Goal: Task Accomplishment & Management: Manage account settings

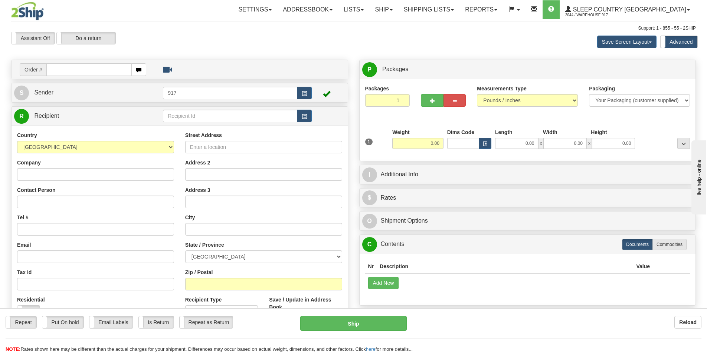
click at [73, 74] on input "text" at bounding box center [88, 69] width 85 height 13
click at [442, 13] on link "Shipping lists" at bounding box center [428, 9] width 61 height 19
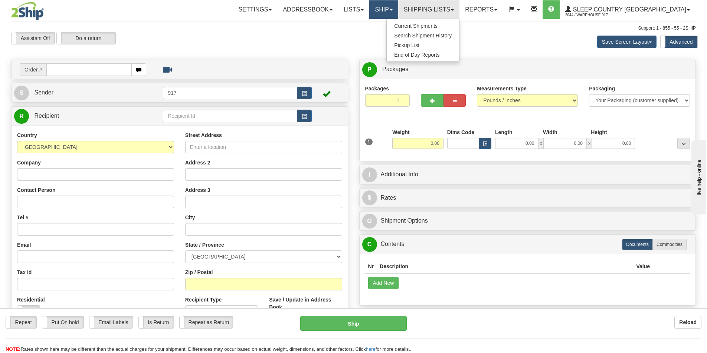
click at [398, 11] on link "Ship" at bounding box center [383, 9] width 29 height 19
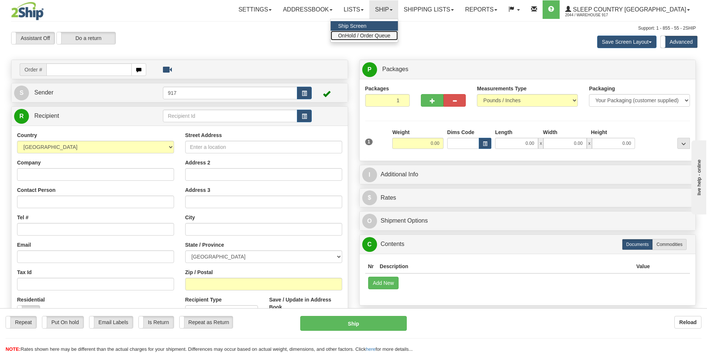
click at [390, 36] on span "OnHold / Order Queue" at bounding box center [364, 36] width 52 height 6
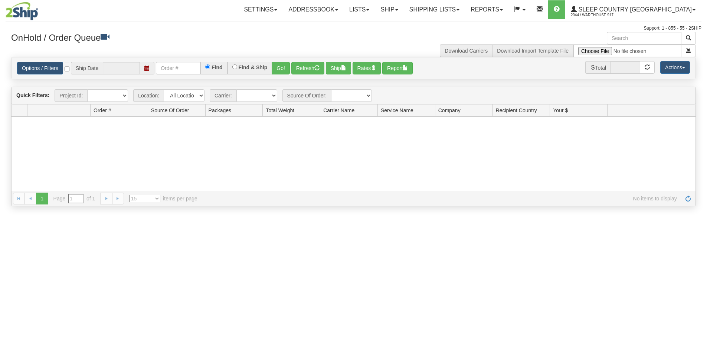
type input "[DATE]"
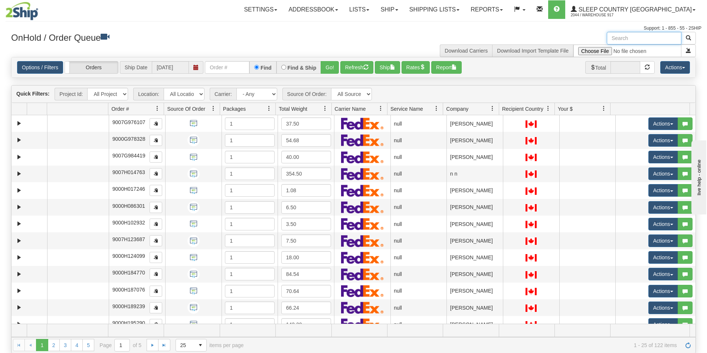
click at [627, 35] on input "text" at bounding box center [643, 38] width 75 height 13
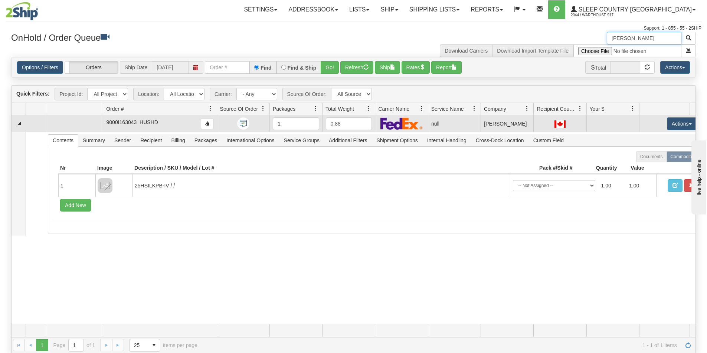
drag, startPoint x: 164, startPoint y: 108, endPoint x: 162, endPoint y: 118, distance: 9.3
click at [189, 107] on div "Aggregation Group Id Id Location Request Id Reply Id Order # Source Of Order Pa…" at bounding box center [350, 109] width 678 height 12
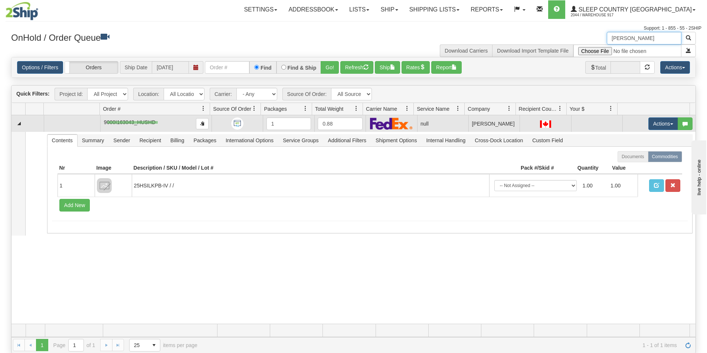
drag, startPoint x: 158, startPoint y: 121, endPoint x: 105, endPoint y: 125, distance: 52.8
click at [105, 125] on td "9000I163043_HUSHD" at bounding box center [155, 123] width 111 height 17
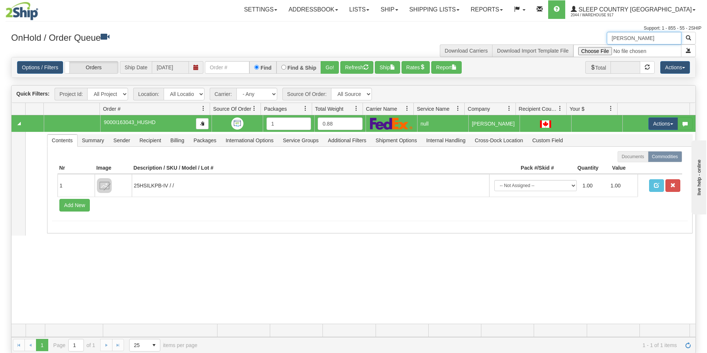
type input "Allie Thornton"
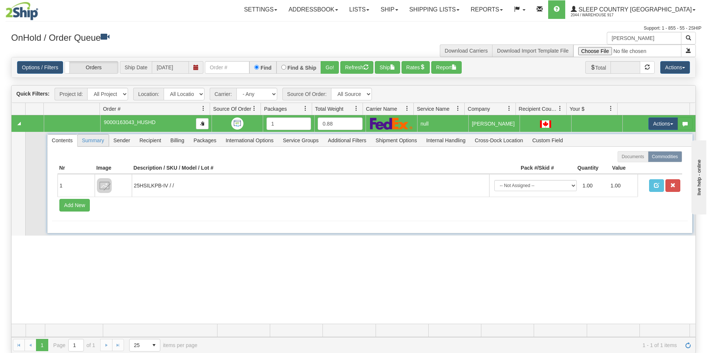
click at [91, 146] on span "Summary" at bounding box center [93, 141] width 31 height 12
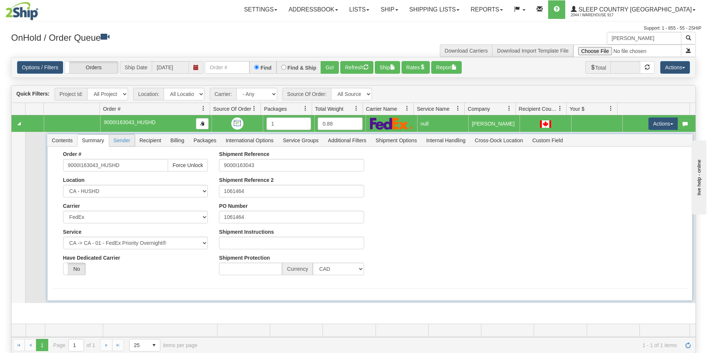
click at [112, 142] on span "Sender" at bounding box center [122, 141] width 26 height 12
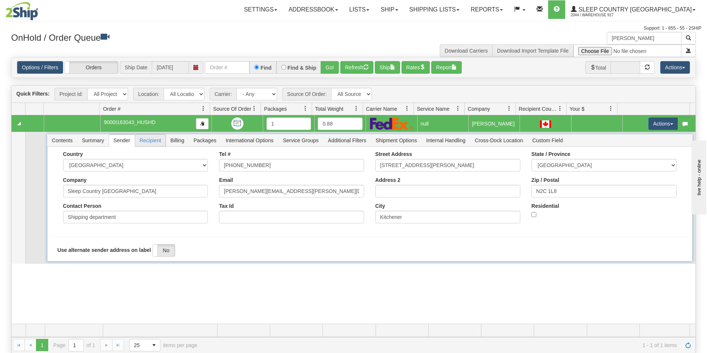
click at [145, 142] on span "Recipient" at bounding box center [150, 141] width 30 height 12
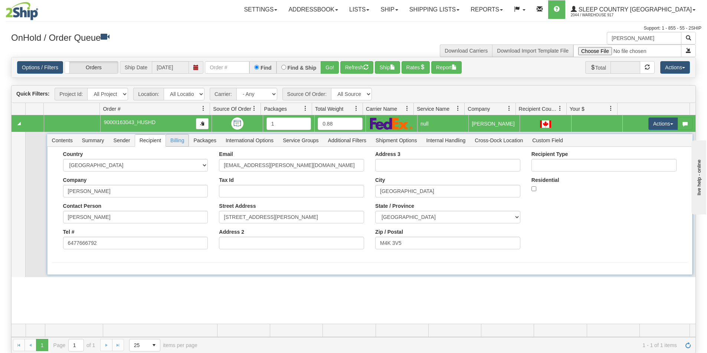
click at [178, 142] on span "Billing" at bounding box center [177, 141] width 23 height 12
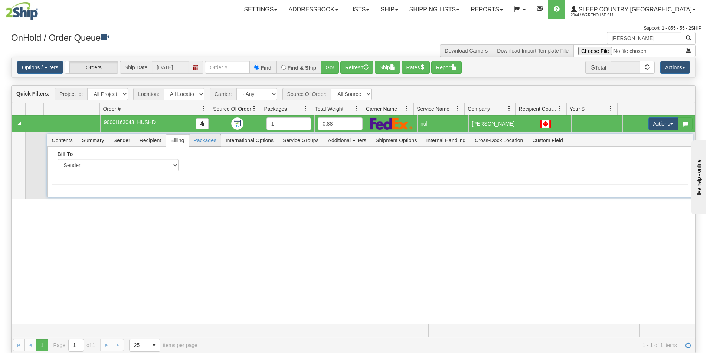
click at [204, 142] on span "Packages" at bounding box center [205, 141] width 32 height 12
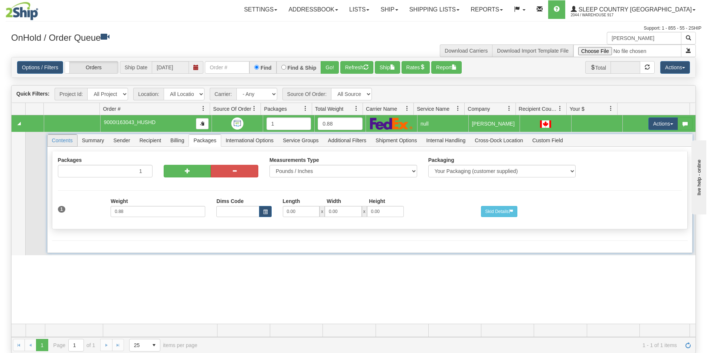
click at [66, 136] on span "Contents" at bounding box center [62, 141] width 30 height 12
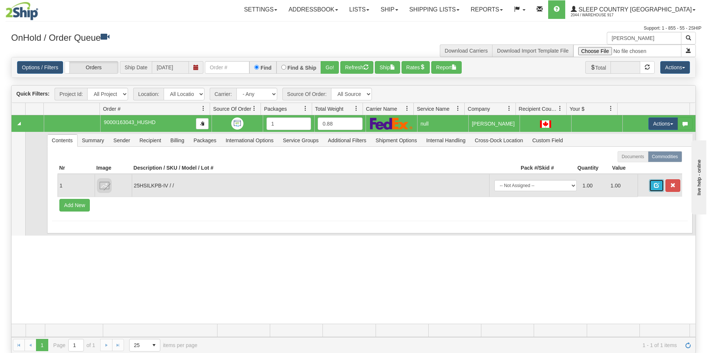
click at [652, 190] on button "button" at bounding box center [656, 186] width 15 height 13
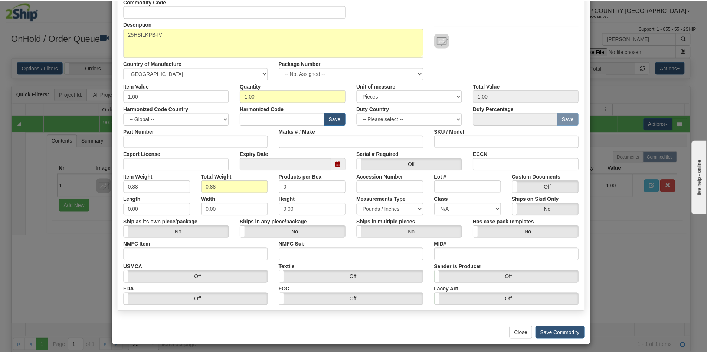
scroll to position [68, 0]
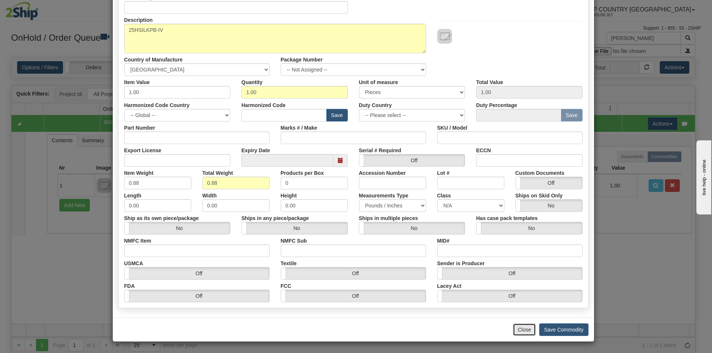
click at [523, 330] on button "Close" at bounding box center [524, 330] width 23 height 13
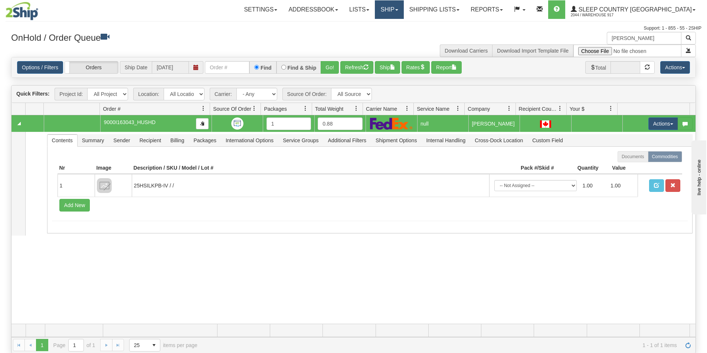
click at [403, 11] on link "Ship" at bounding box center [389, 9] width 29 height 19
click at [372, 23] on span "Ship Screen" at bounding box center [357, 26] width 28 height 6
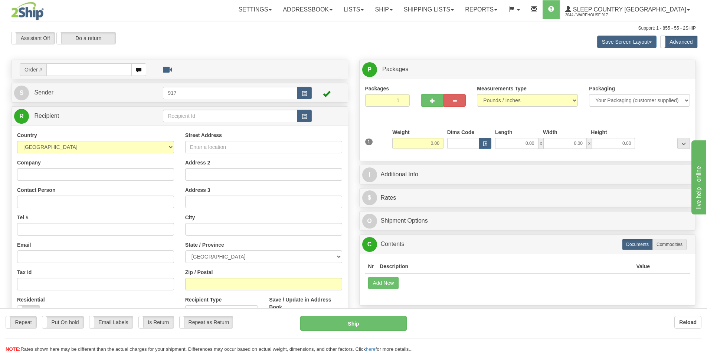
click at [115, 69] on input "text" at bounding box center [88, 69] width 85 height 13
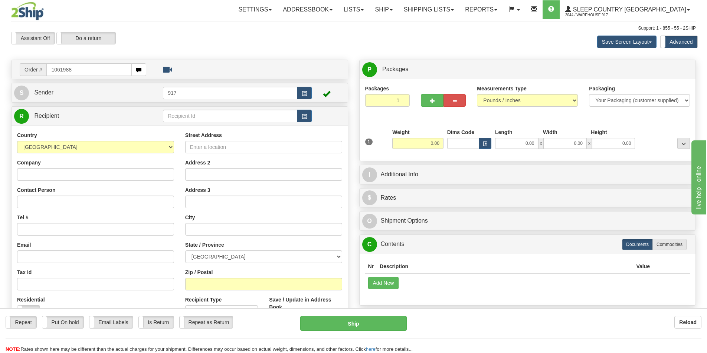
type input "1061988"
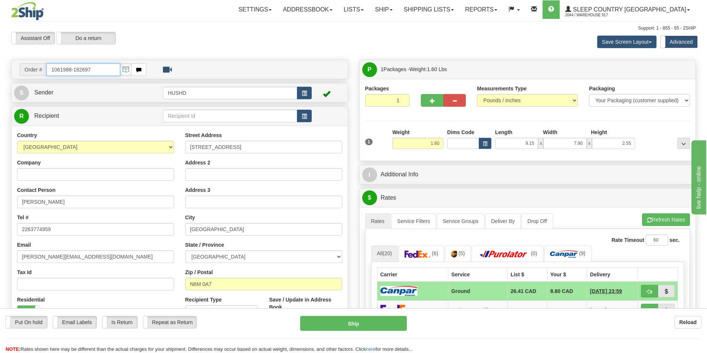
click at [110, 67] on input "1061988-182697" at bounding box center [83, 69] width 74 height 13
paste input "text"
type input "1061988"
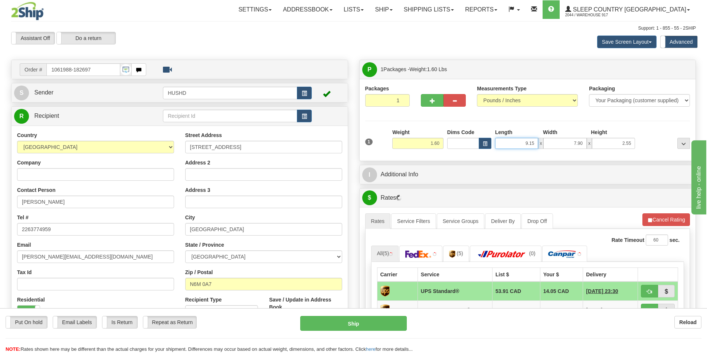
click at [519, 144] on input "9.15" at bounding box center [516, 143] width 43 height 11
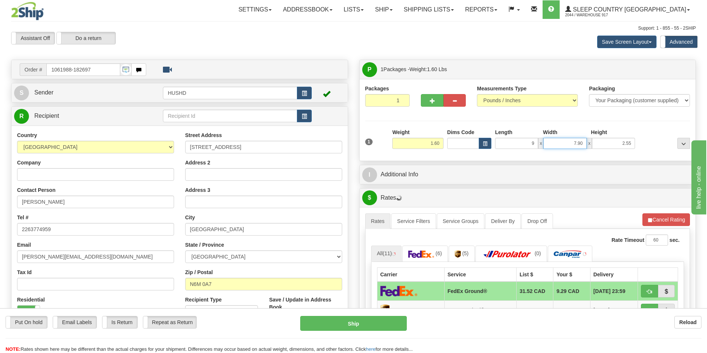
type input "9.00"
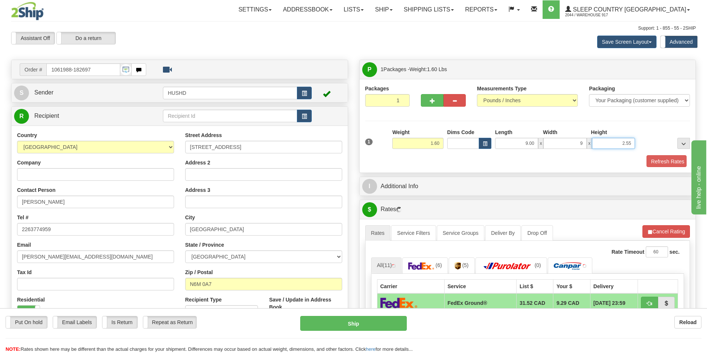
type input "9.00"
type input "2.00"
drag, startPoint x: 492, startPoint y: 172, endPoint x: 509, endPoint y: 168, distance: 17.8
click at [492, 172] on div "Packages 1 1 Measurements Type" at bounding box center [527, 126] width 336 height 95
drag, startPoint x: 669, startPoint y: 163, endPoint x: 648, endPoint y: 160, distance: 21.3
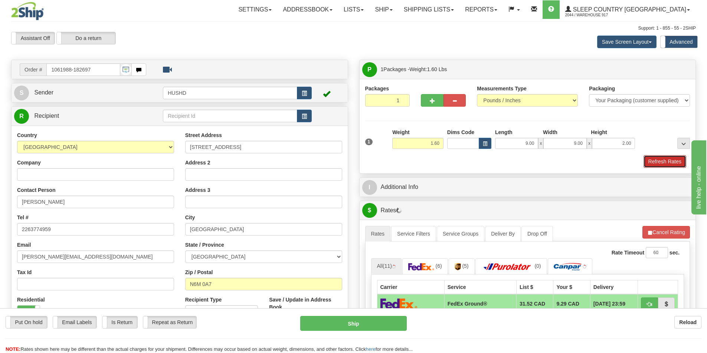
click at [668, 163] on button "Refresh Rates" at bounding box center [664, 161] width 43 height 13
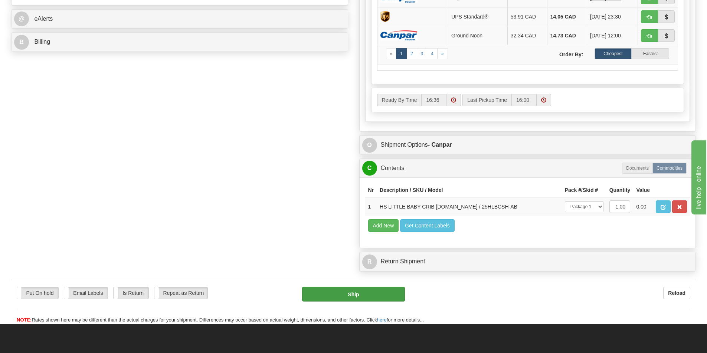
scroll to position [334, 0]
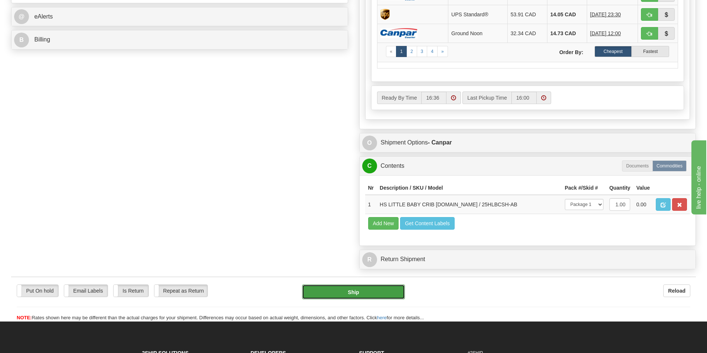
click at [343, 295] on button "Ship" at bounding box center [353, 292] width 103 height 15
type input "1"
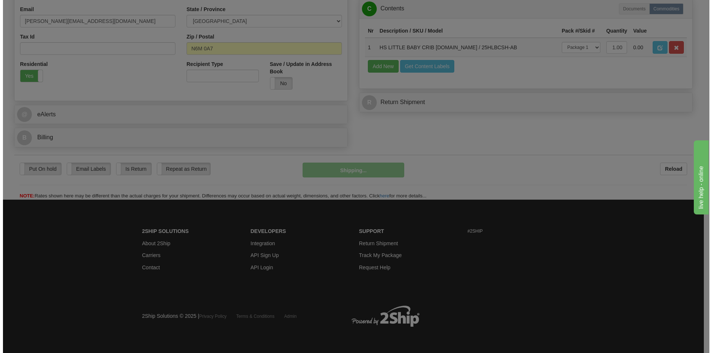
scroll to position [236, 0]
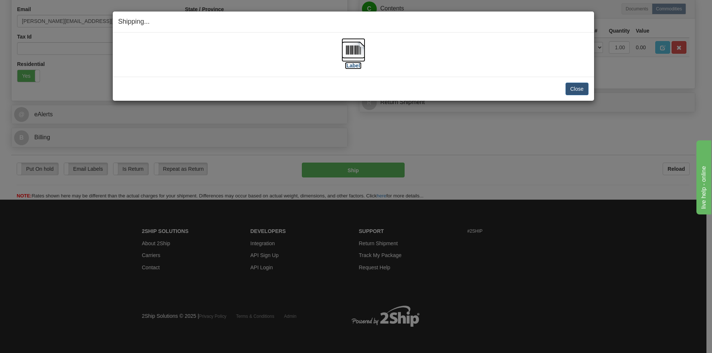
click at [363, 53] on img at bounding box center [354, 50] width 24 height 24
click at [577, 86] on button "Close" at bounding box center [577, 89] width 23 height 13
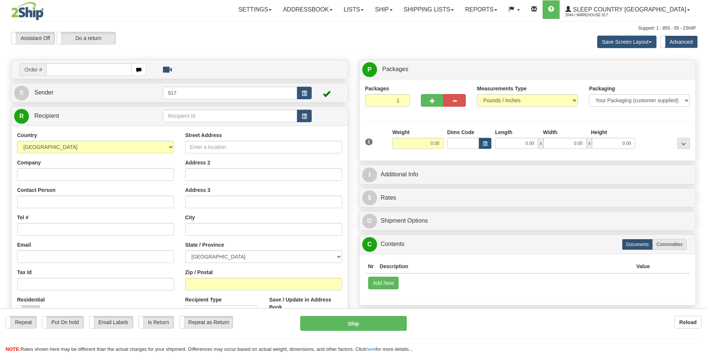
click at [111, 73] on div "Toggle navigation Settings Shipping Preferences Fields Preferences New" at bounding box center [353, 212] width 707 height 425
click at [109, 71] on input "text" at bounding box center [88, 69] width 85 height 13
paste input "9000I170522"
type input "9000I170522"
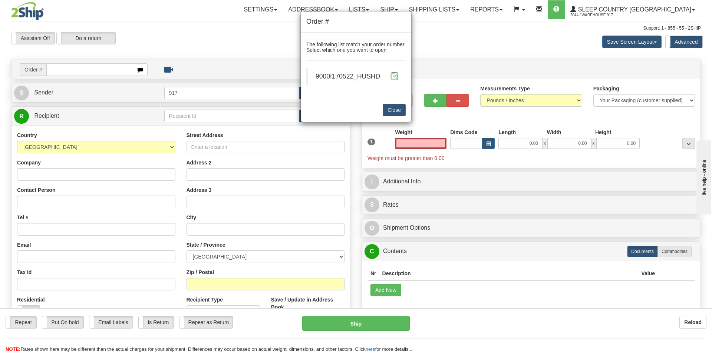
type input "0.00"
click at [393, 78] on span at bounding box center [395, 76] width 8 height 8
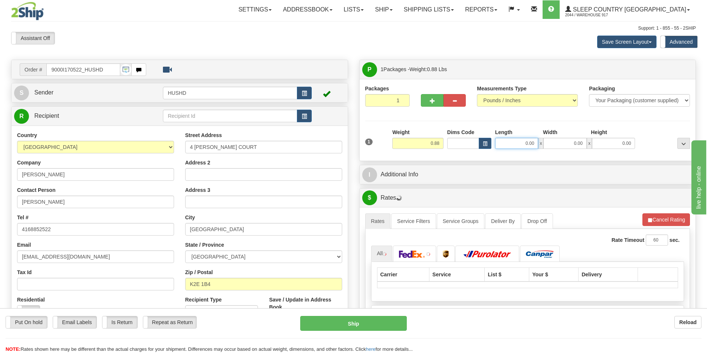
click at [507, 141] on input "0.00" at bounding box center [516, 143] width 43 height 11
type input "9.00"
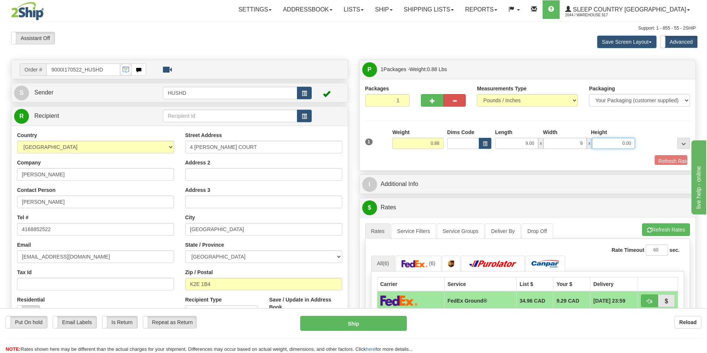
type input "9.00"
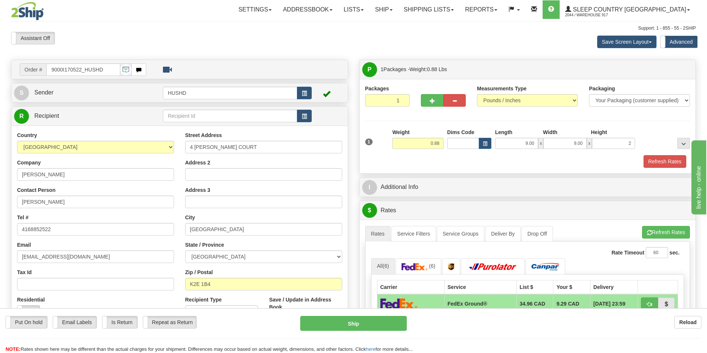
type input "2.00"
click at [502, 155] on div "Packaging Your Packaging (customer supplied) Envelope (carrier supplied) Pack (…" at bounding box center [540, 155] width 301 height 0
click at [679, 164] on button "Refresh Rates" at bounding box center [664, 161] width 43 height 13
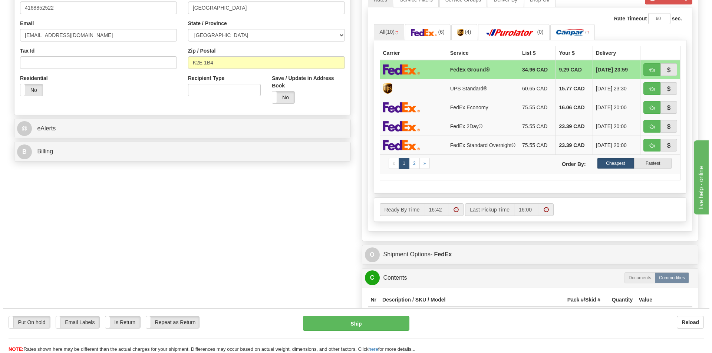
scroll to position [223, 0]
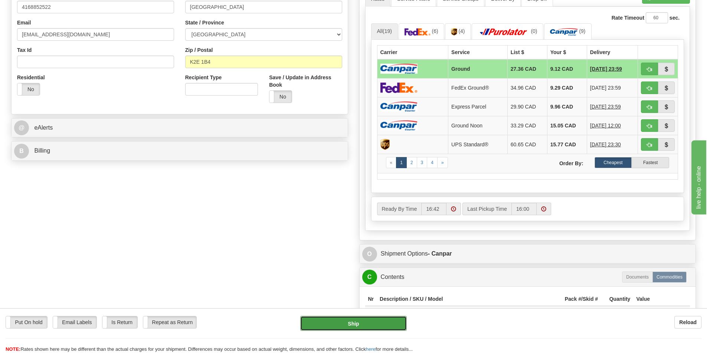
click at [349, 319] on button "Ship" at bounding box center [353, 323] width 106 height 15
type input "1"
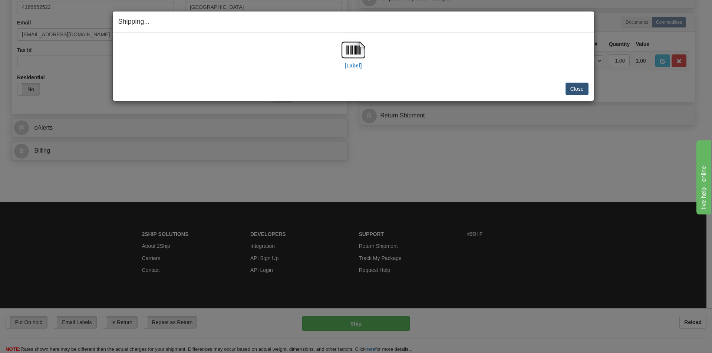
click at [362, 66] on div "[Label]" at bounding box center [354, 54] width 24 height 33
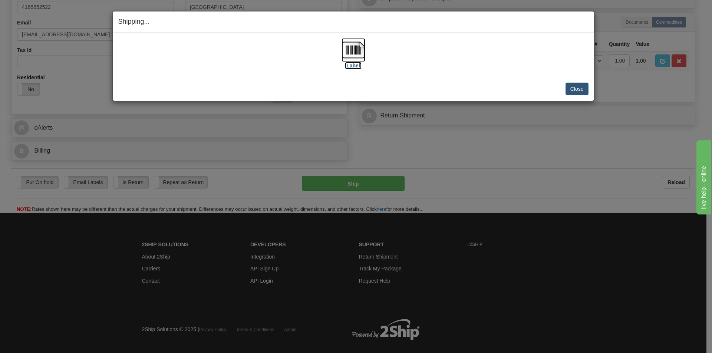
click at [360, 66] on label "[Label]" at bounding box center [353, 65] width 17 height 7
click at [584, 90] on button "Close" at bounding box center [577, 89] width 23 height 13
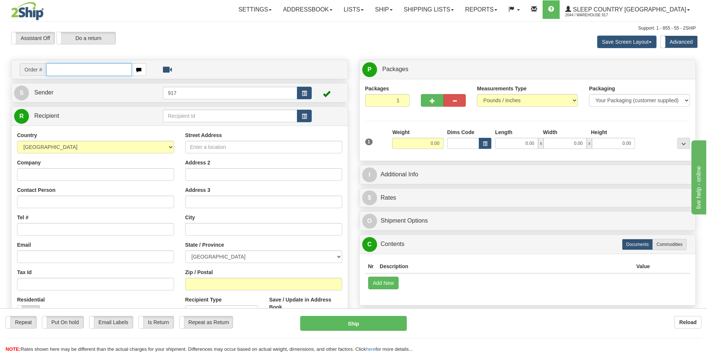
click at [79, 73] on input "text" at bounding box center [88, 69] width 85 height 13
paste input "9000I173654"
type input "9000I173654_HUSHD"
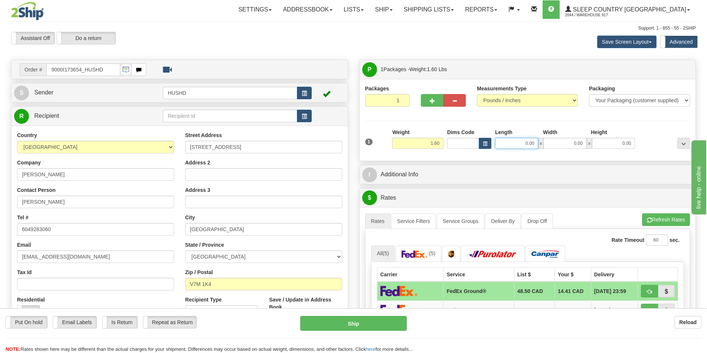
click at [530, 148] on input "0.00" at bounding box center [516, 143] width 43 height 11
type input "9.00"
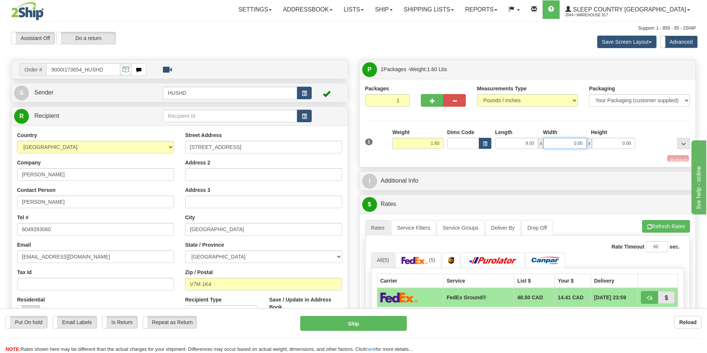
type input "9"
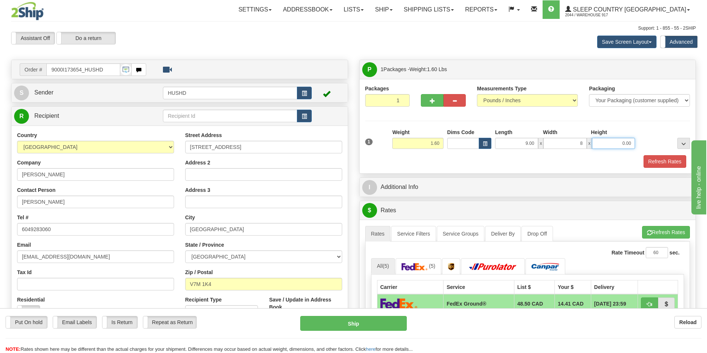
type input "8.00"
type input "3.00"
click at [498, 166] on div "Refresh Rates" at bounding box center [527, 161] width 329 height 13
click at [668, 158] on button "Refresh Rates" at bounding box center [664, 161] width 43 height 13
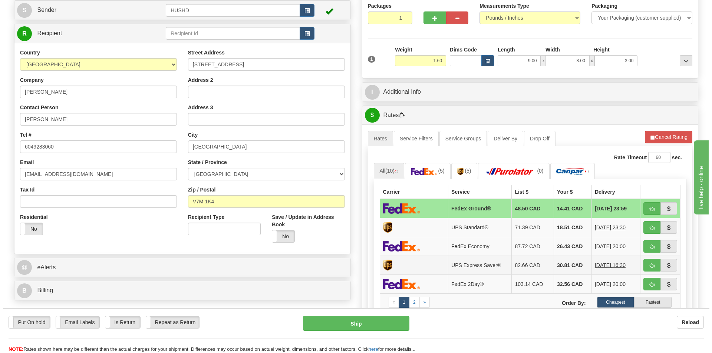
scroll to position [148, 0]
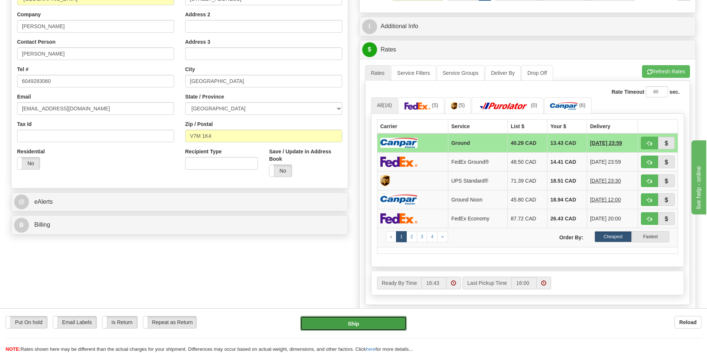
click at [359, 326] on button "Ship" at bounding box center [353, 323] width 106 height 15
type input "1"
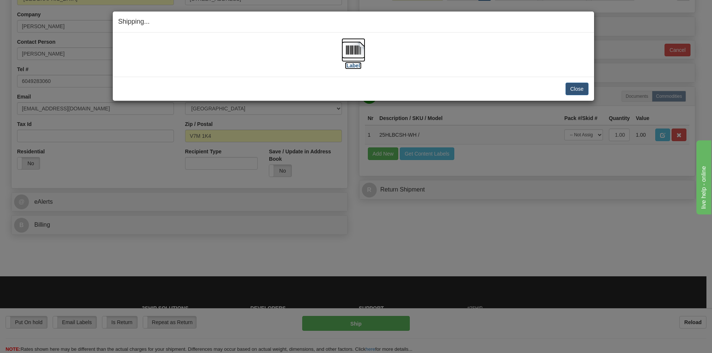
click at [351, 60] on img at bounding box center [354, 50] width 24 height 24
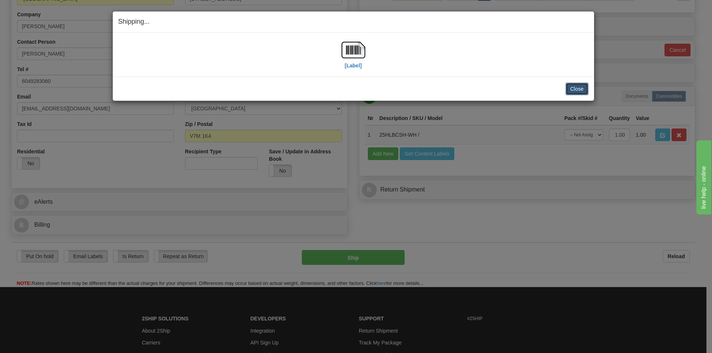
click at [584, 85] on button "Close" at bounding box center [577, 89] width 23 height 13
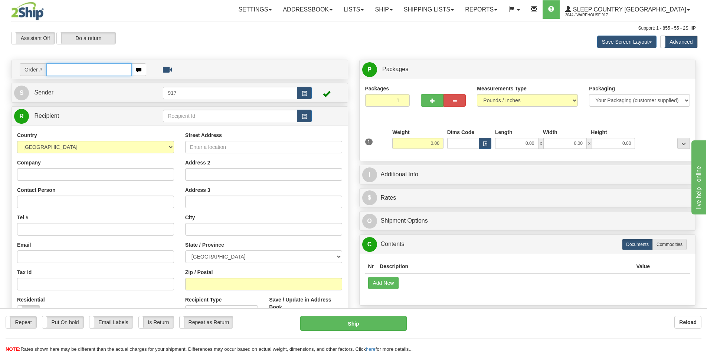
click at [76, 75] on input "text" at bounding box center [88, 69] width 85 height 13
paste input "9000I172199"
type input "9000I172199_HUSHD"
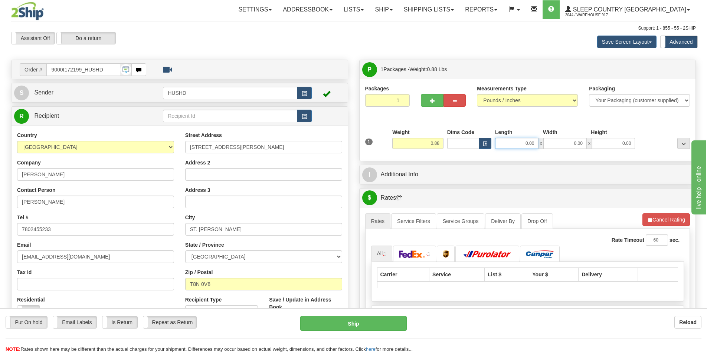
click at [524, 145] on input "0.00" at bounding box center [516, 143] width 43 height 11
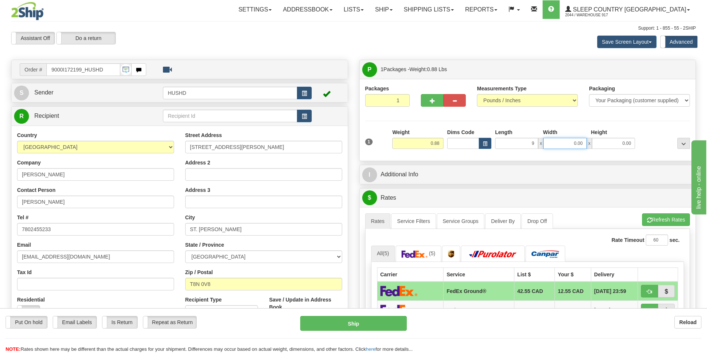
type input "9.00"
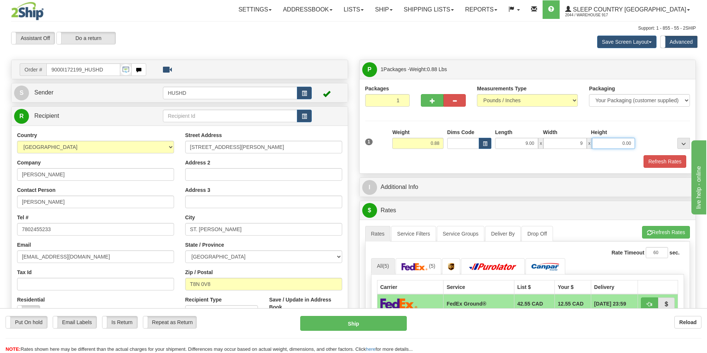
type input "9.00"
type input "2.00"
click at [543, 155] on div at bounding box center [527, 155] width 329 height 0
click at [652, 165] on button "Refresh Rates" at bounding box center [664, 161] width 43 height 13
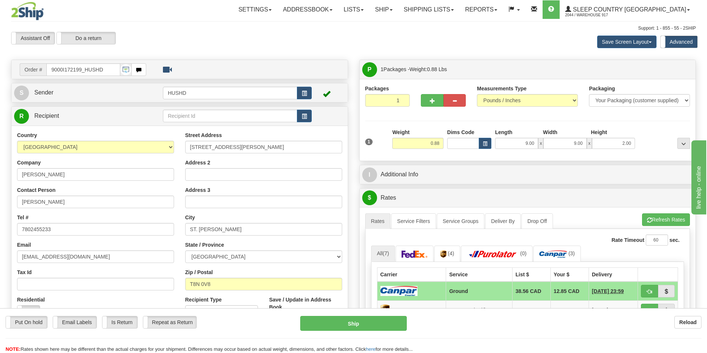
click at [565, 159] on div "Packages 1 1 Measurements Type" at bounding box center [527, 120] width 336 height 82
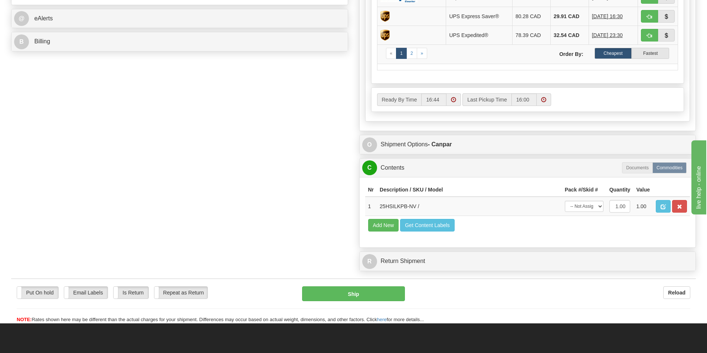
scroll to position [334, 0]
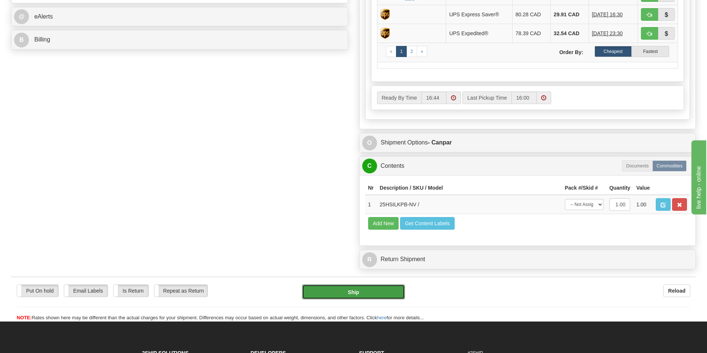
drag, startPoint x: 341, startPoint y: 289, endPoint x: 321, endPoint y: 214, distance: 77.8
click at [321, 214] on form "Pre-print Ship Docs. Delete Close Consolidation Unit Close Consolidation Unit C…" at bounding box center [353, 24] width 684 height 596
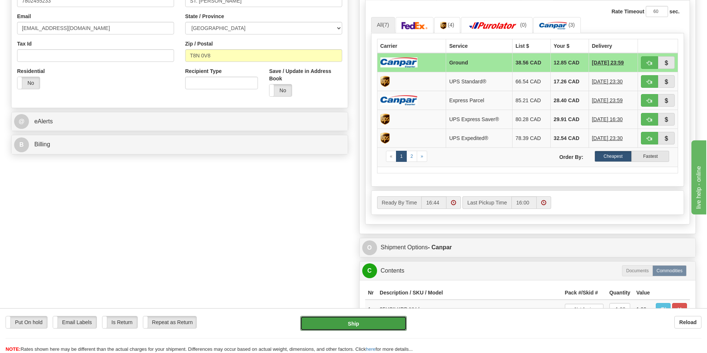
scroll to position [148, 0]
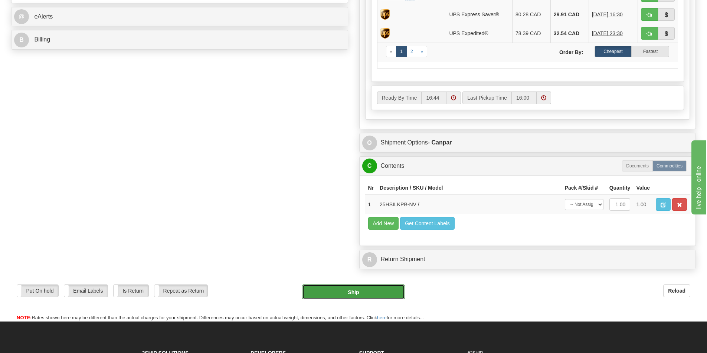
click at [340, 291] on button "Ship" at bounding box center [353, 292] width 103 height 15
type input "1"
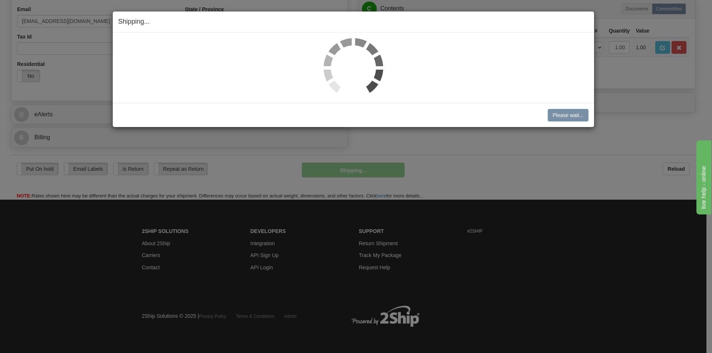
scroll to position [236, 0]
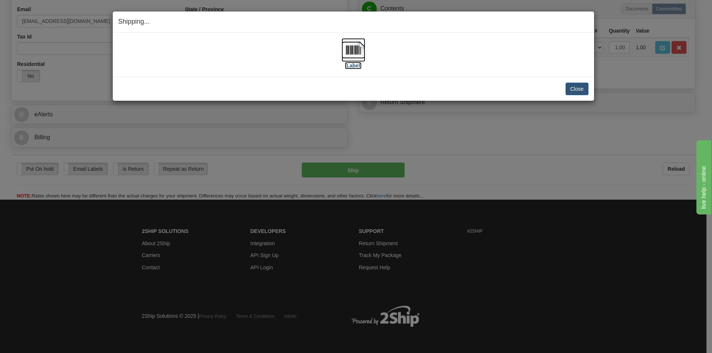
click at [361, 49] on img at bounding box center [354, 50] width 24 height 24
click at [350, 46] on img at bounding box center [354, 50] width 24 height 24
click at [576, 91] on button "Close" at bounding box center [577, 89] width 23 height 13
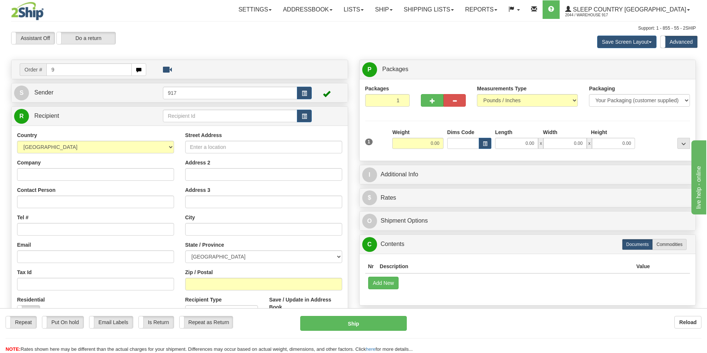
type input "9"
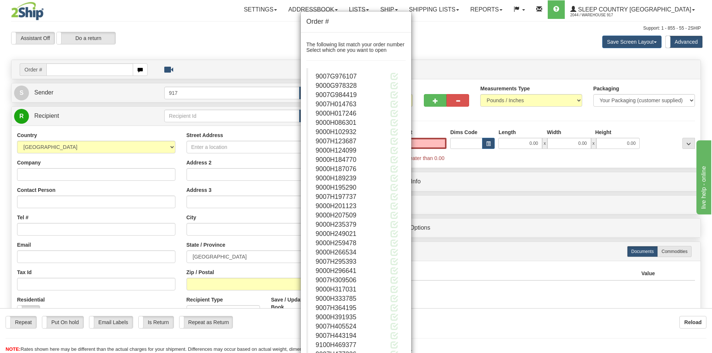
type input "0.00"
click at [522, 43] on div "Order # The following list match your order number Select which one you want to…" at bounding box center [356, 176] width 712 height 353
click at [271, 46] on div "Order # The following list match your order number Select which one you want to…" at bounding box center [356, 176] width 712 height 353
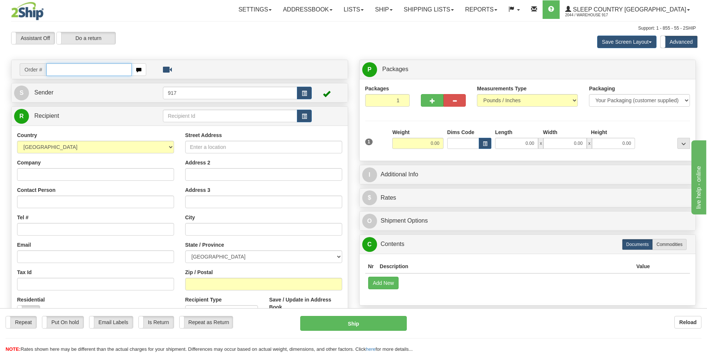
click at [90, 67] on input "text" at bounding box center [88, 69] width 85 height 13
paste input "9000I172231"
type input "9000I172231"
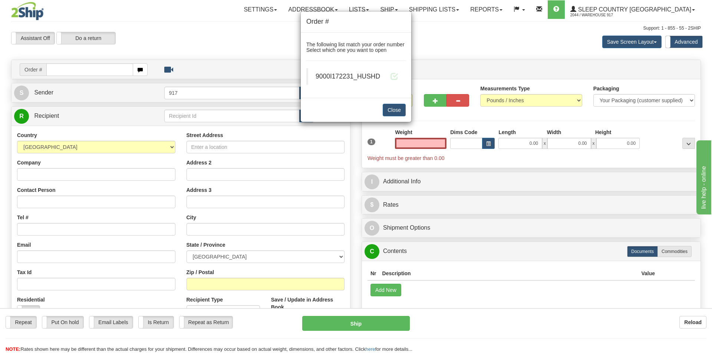
type input "0.00"
click at [399, 76] on blockquote "9000I172231_HUSHD" at bounding box center [355, 76] width 99 height 17
click at [395, 76] on span at bounding box center [395, 76] width 8 height 8
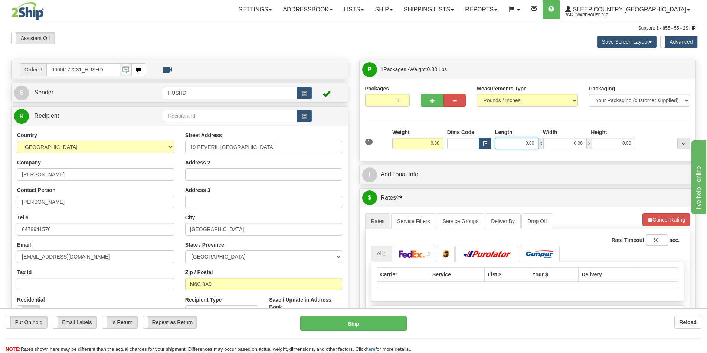
click at [526, 145] on input "0.00" at bounding box center [516, 143] width 43 height 11
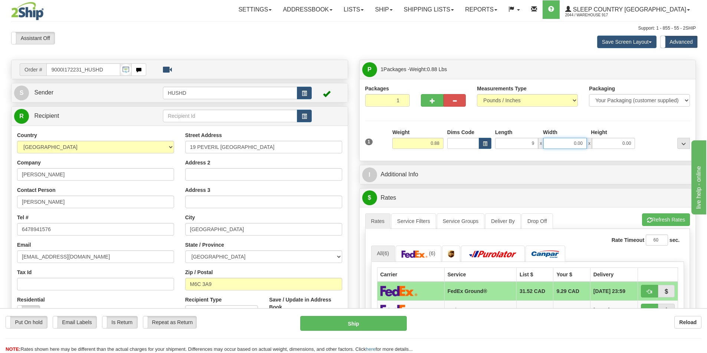
type input "9.00"
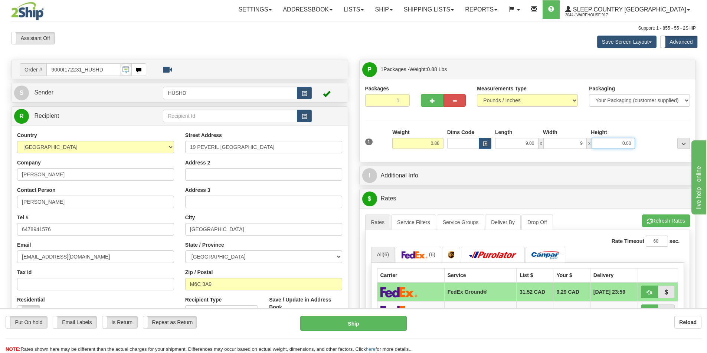
type input "9.00"
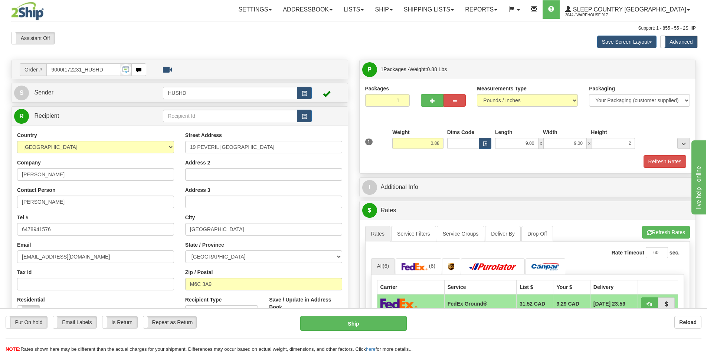
type input "2.00"
click at [528, 161] on div "Refresh Rates" at bounding box center [527, 161] width 329 height 13
click at [664, 163] on button "Refresh Rates" at bounding box center [664, 161] width 43 height 13
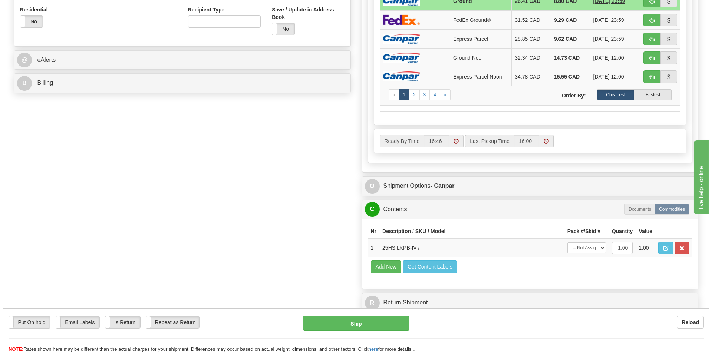
scroll to position [297, 0]
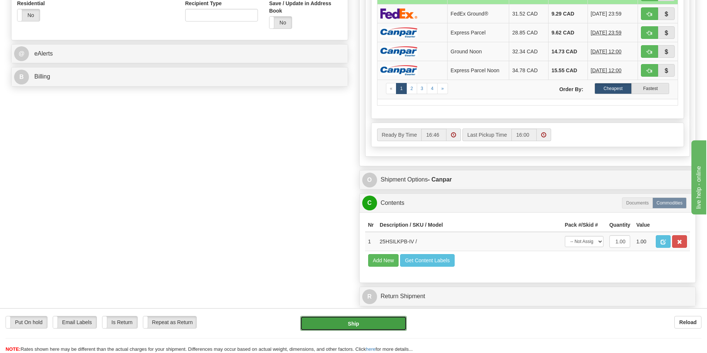
click at [339, 322] on button "Ship" at bounding box center [353, 323] width 106 height 15
type input "1"
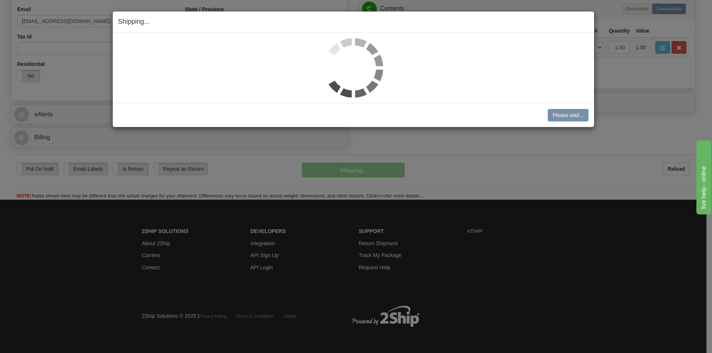
scroll to position [236, 0]
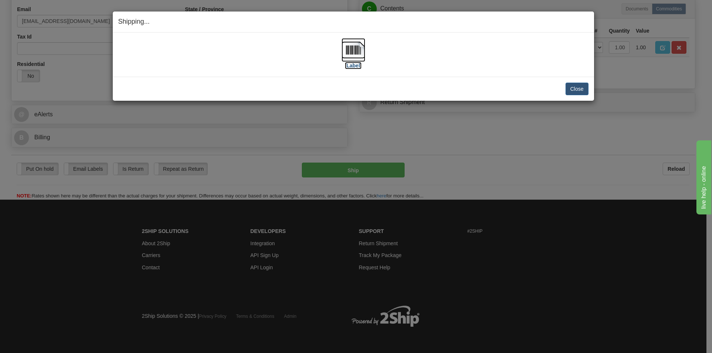
click at [357, 44] on img at bounding box center [354, 50] width 24 height 24
click at [579, 85] on button "Close" at bounding box center [577, 89] width 23 height 13
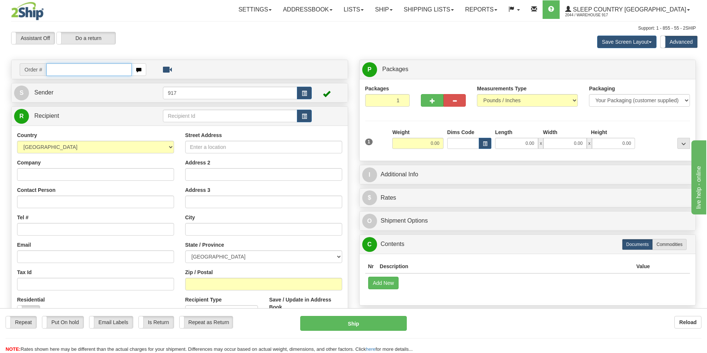
click at [114, 70] on input "text" at bounding box center [88, 69] width 85 height 13
paste input "9000I167657"
type input "9000I167657_HUSHD"
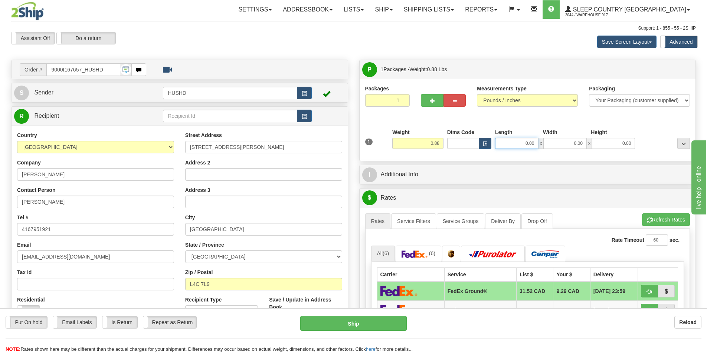
click at [523, 145] on input "0.00" at bounding box center [516, 143] width 43 height 11
type input "9.00"
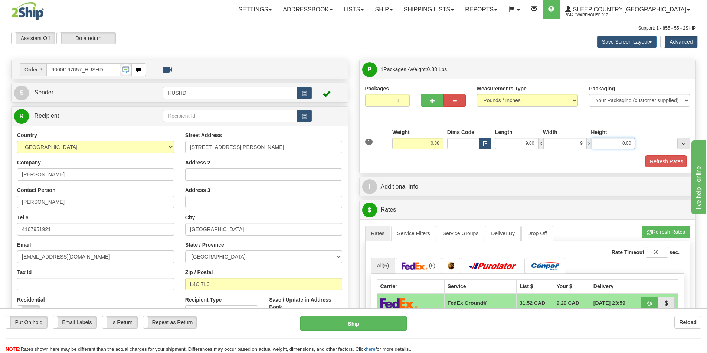
type input "9.00"
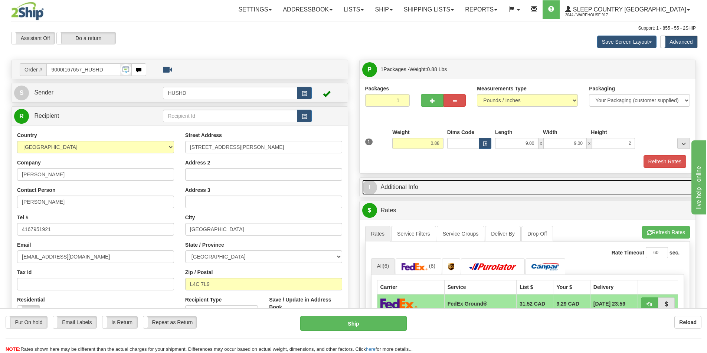
type input "2.00"
click at [487, 184] on link "I Additional Info" at bounding box center [527, 187] width 331 height 15
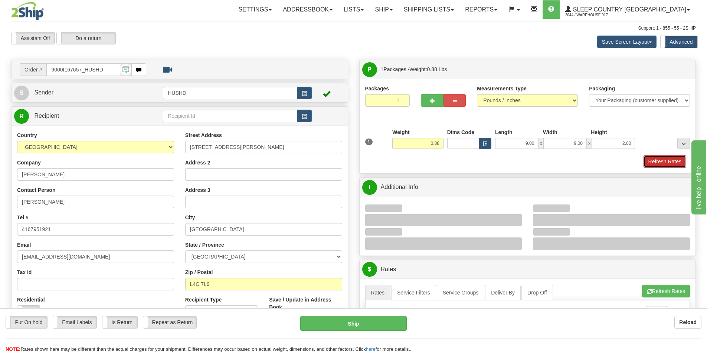
click at [655, 156] on button "Refresh Rates" at bounding box center [664, 161] width 43 height 13
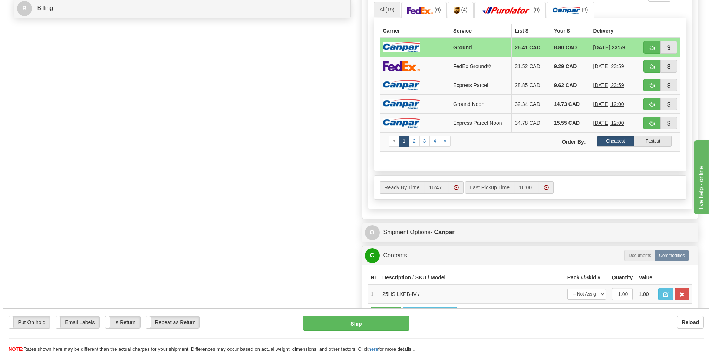
scroll to position [260, 0]
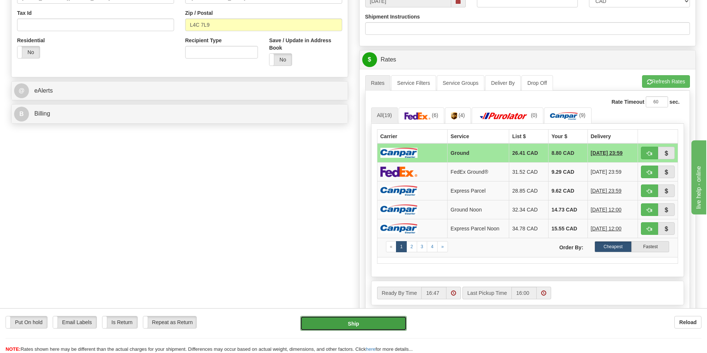
click at [341, 321] on button "Ship" at bounding box center [353, 323] width 106 height 15
type input "1"
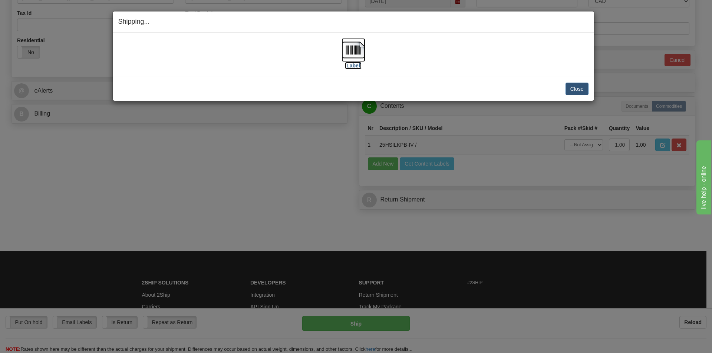
click at [351, 53] on img at bounding box center [354, 50] width 24 height 24
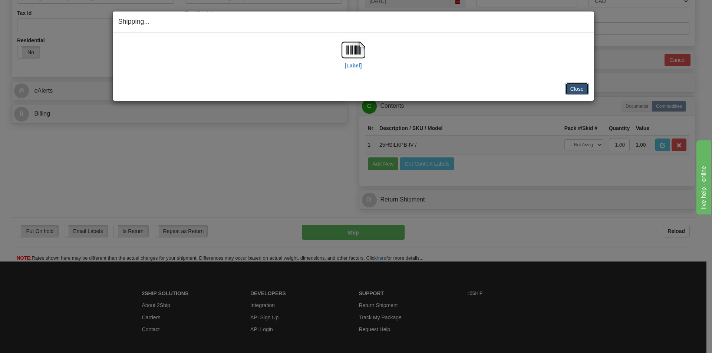
click at [572, 88] on button "Close" at bounding box center [577, 89] width 23 height 13
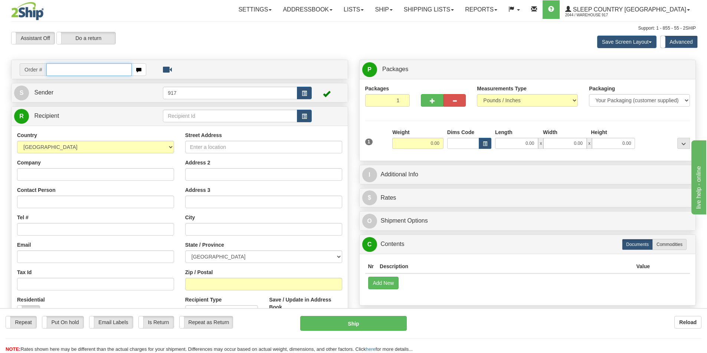
click at [74, 72] on input "text" at bounding box center [88, 69] width 85 height 13
paste input "9000I168073"
type input "9000I168073_HUSHD"
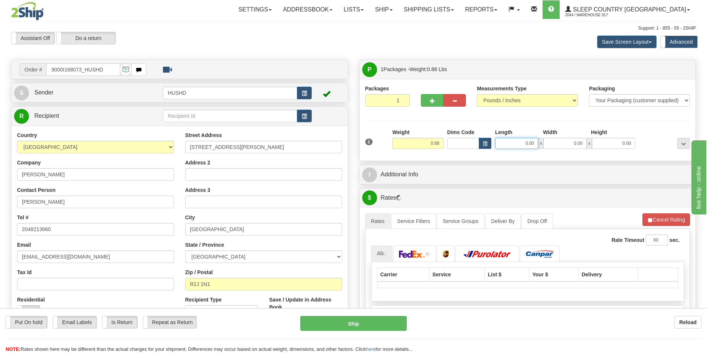
click at [533, 141] on input "0.00" at bounding box center [516, 143] width 43 height 11
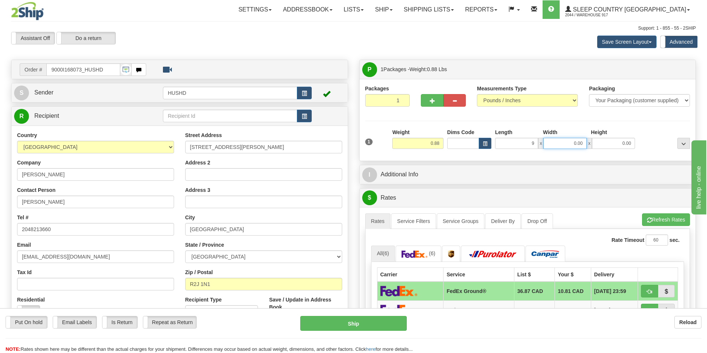
type input "9.00"
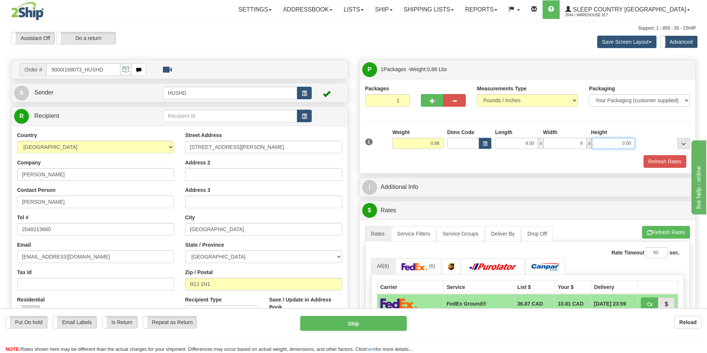
type input "9.00"
type input "2.00"
click at [517, 169] on div "Packages 1 1 Measurements Type" at bounding box center [527, 126] width 336 height 95
click at [679, 157] on button "Refresh Rates" at bounding box center [664, 161] width 43 height 13
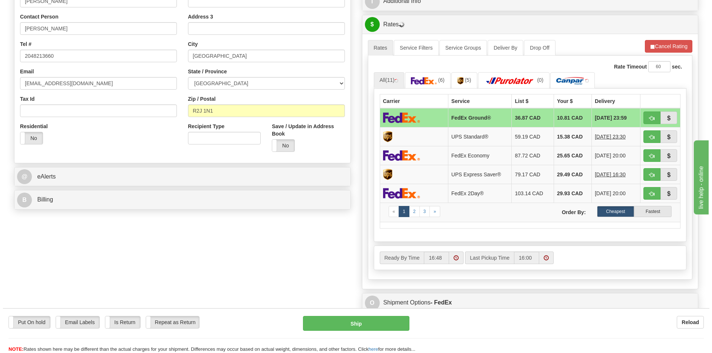
scroll to position [185, 0]
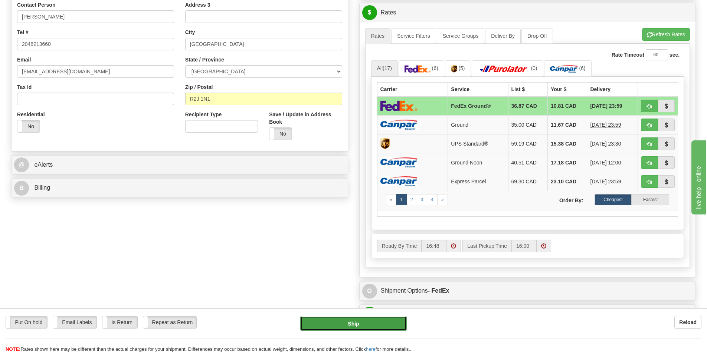
click at [365, 326] on button "Ship" at bounding box center [353, 323] width 106 height 15
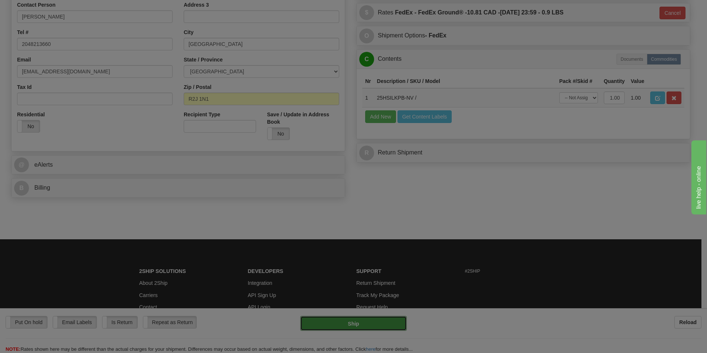
type input "92"
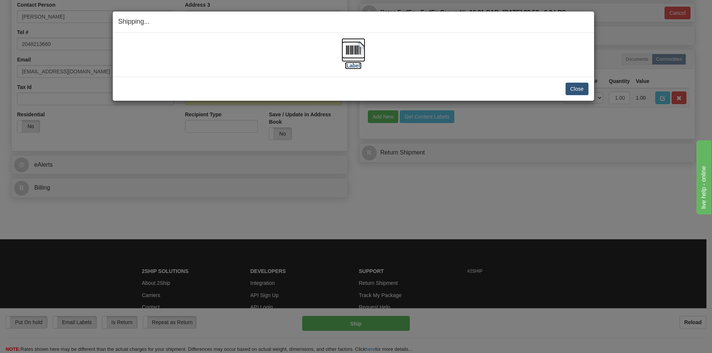
click at [359, 56] on img at bounding box center [354, 50] width 24 height 24
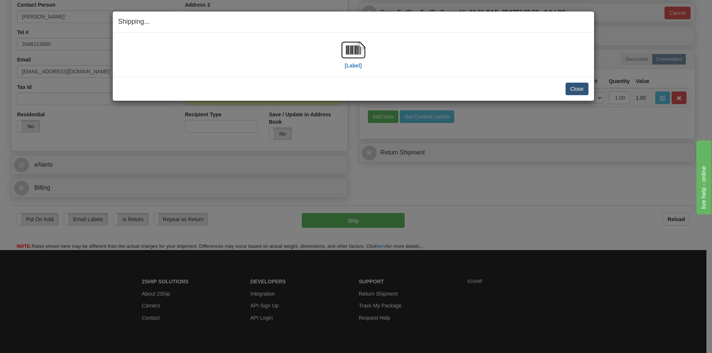
click at [575, 95] on div "Close Cancel Cancel Shipment and Quit Pickup Quit Pickup ONLY" at bounding box center [353, 89] width 481 height 24
click at [576, 92] on button "Close" at bounding box center [577, 89] width 23 height 13
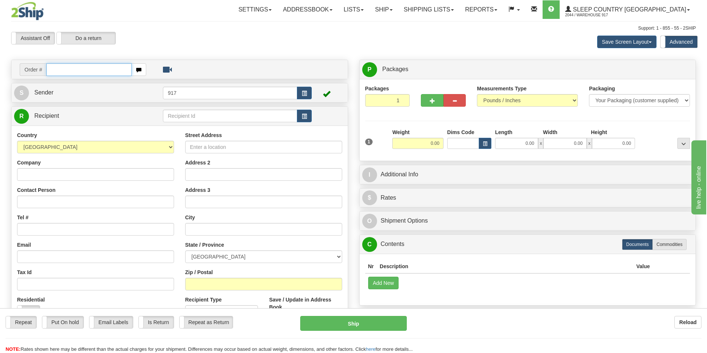
click at [95, 73] on input "text" at bounding box center [88, 69] width 85 height 13
paste input "9000I171834"
type input "9000I171834_HUSHD"
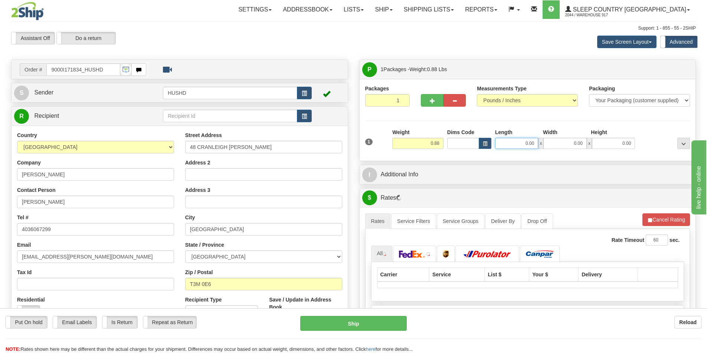
click at [529, 144] on input "0.00" at bounding box center [516, 143] width 43 height 11
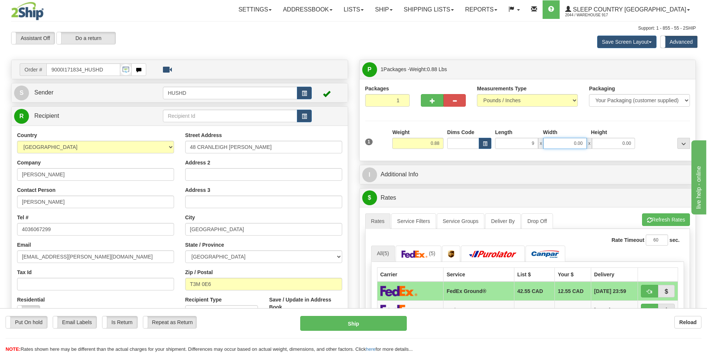
type input "9.00"
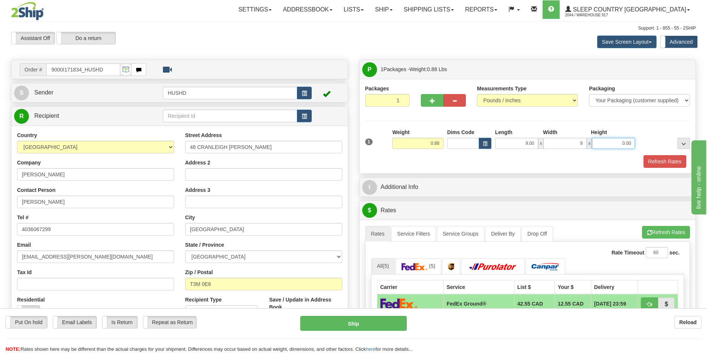
type input "9.00"
type input "2.00"
click at [654, 164] on button "Refresh Rates" at bounding box center [664, 161] width 43 height 13
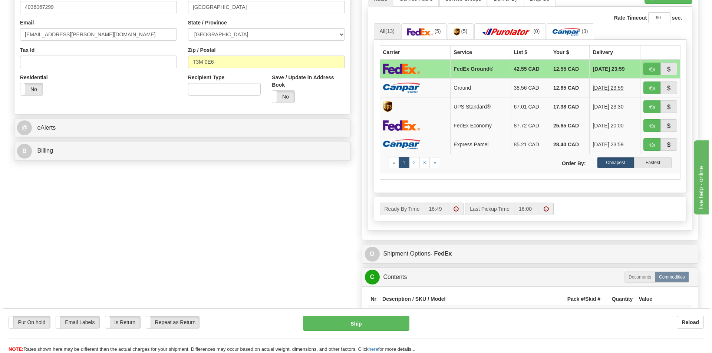
scroll to position [260, 0]
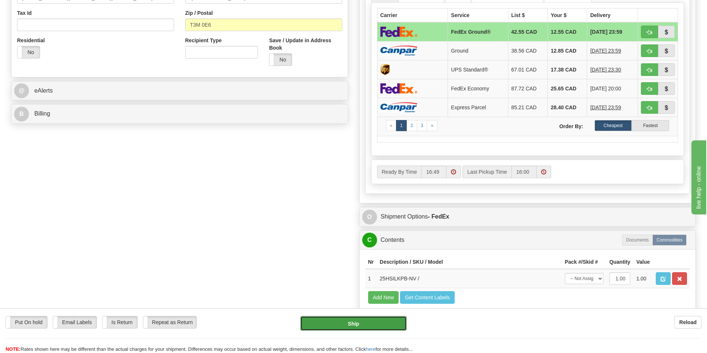
click at [350, 320] on button "Ship" at bounding box center [353, 323] width 106 height 15
type input "92"
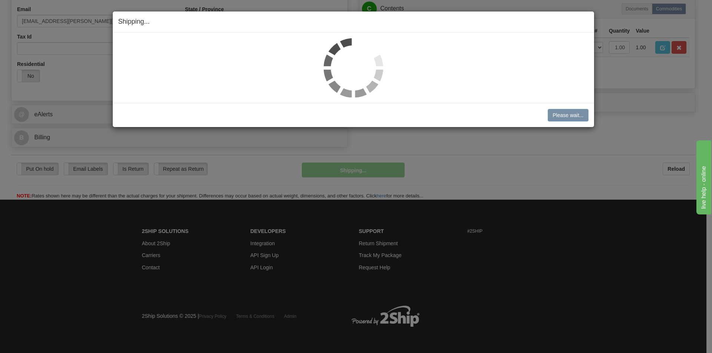
scroll to position [236, 0]
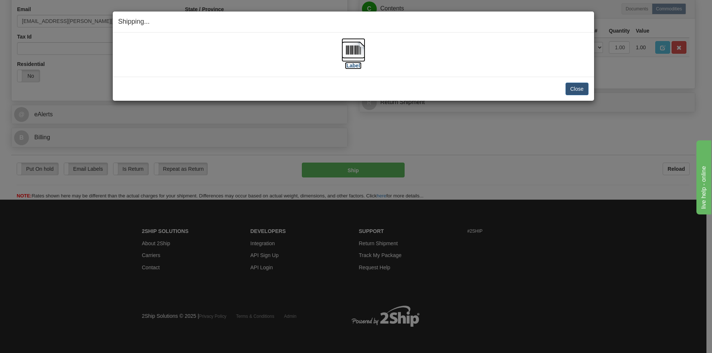
click at [353, 57] on img at bounding box center [354, 50] width 24 height 24
click at [588, 94] on button "Close" at bounding box center [577, 89] width 23 height 13
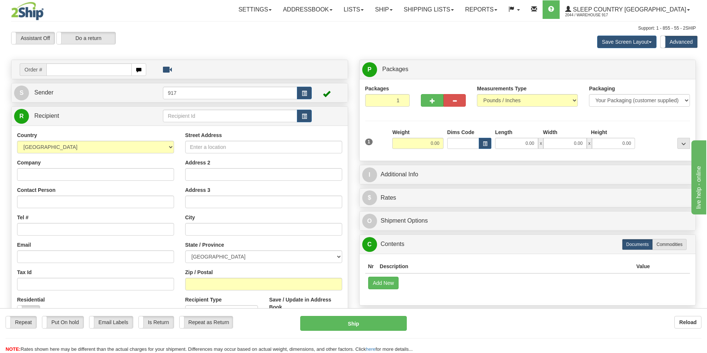
click at [84, 67] on input "text" at bounding box center [88, 69] width 85 height 13
click at [80, 75] on input "text" at bounding box center [88, 69] width 85 height 13
paste input "9000I173567"
type input "9000I173567_HUSHD"
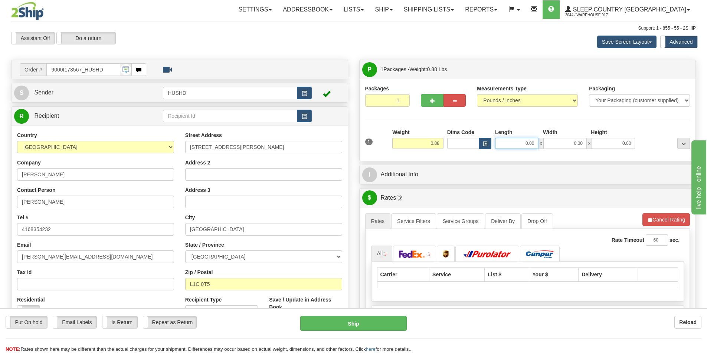
click at [530, 143] on input "0.00" at bounding box center [516, 143] width 43 height 11
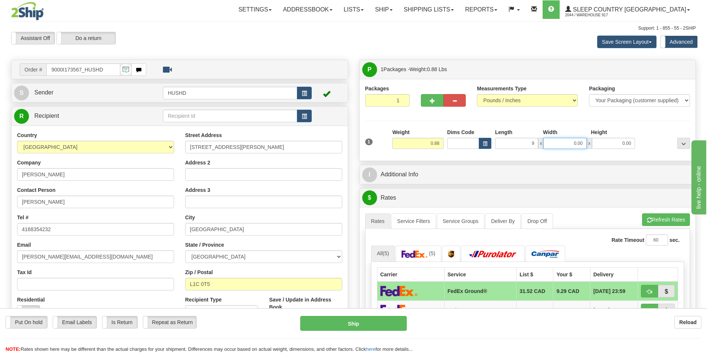
type input "9.00"
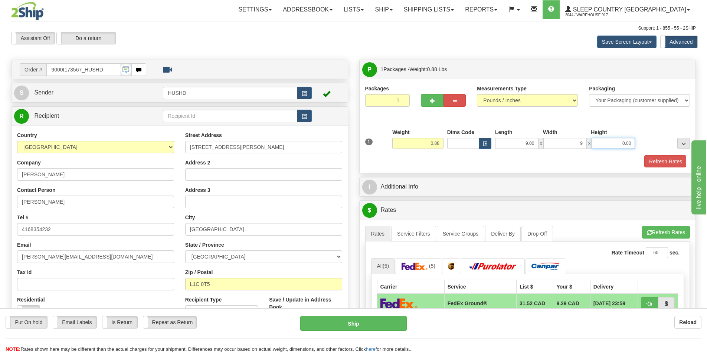
type input "9.00"
type input "2.00"
click at [508, 161] on div "Refresh Rates" at bounding box center [527, 161] width 329 height 13
click at [657, 159] on button "Refresh Rates" at bounding box center [664, 161] width 43 height 13
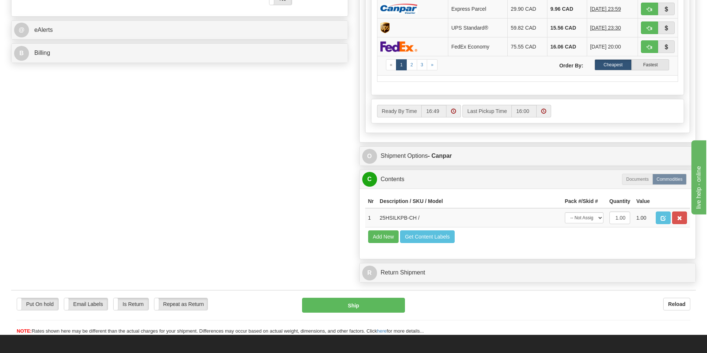
scroll to position [334, 0]
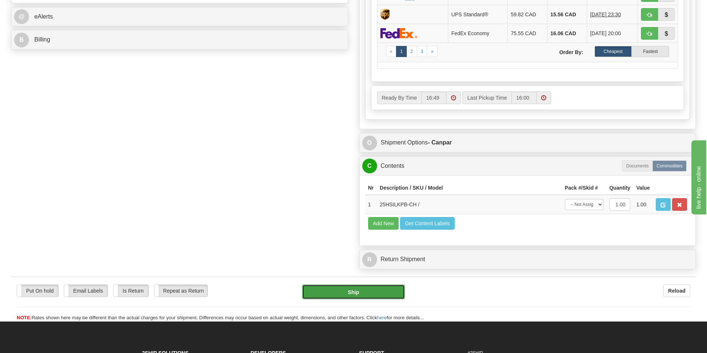
click at [356, 290] on button "Ship" at bounding box center [353, 292] width 103 height 15
type input "1"
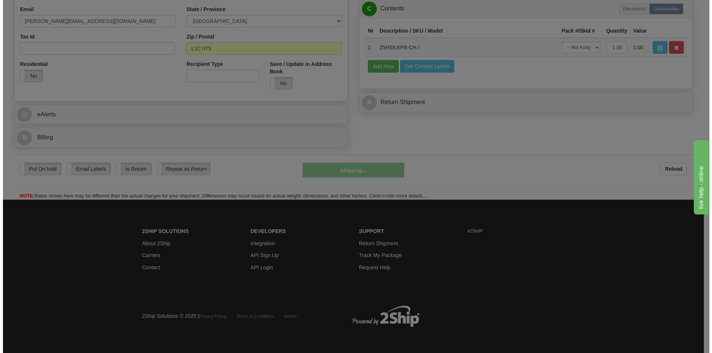
scroll to position [236, 0]
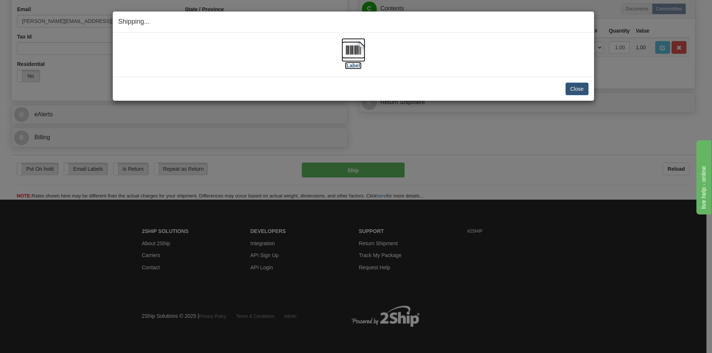
click at [352, 43] on img at bounding box center [354, 50] width 24 height 24
click at [580, 87] on button "Close" at bounding box center [577, 89] width 23 height 13
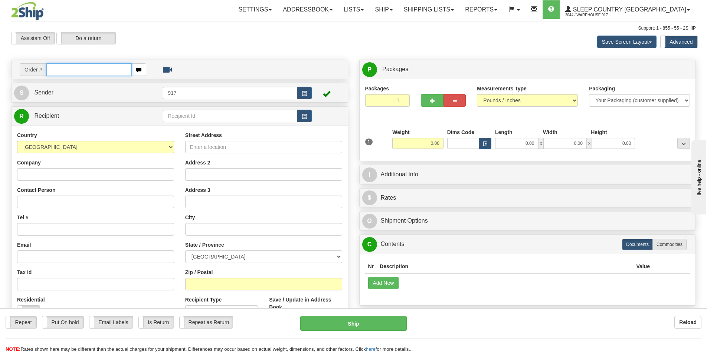
click at [102, 71] on input "text" at bounding box center [88, 69] width 85 height 13
paste input "9000I169898"
type input "9000I169898"
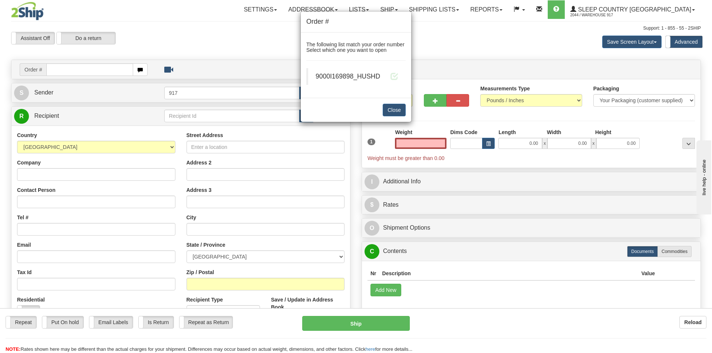
type input "0.00"
click at [389, 76] on div "9000I169898_HUSHD" at bounding box center [357, 76] width 83 height 9
click at [394, 75] on span at bounding box center [395, 76] width 8 height 8
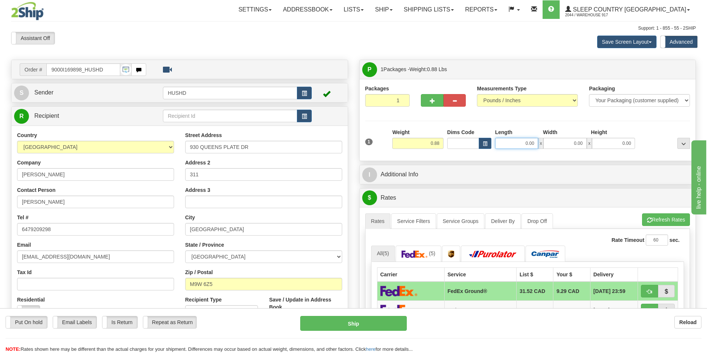
click at [526, 144] on input "0.00" at bounding box center [516, 143] width 43 height 11
type input "9.00"
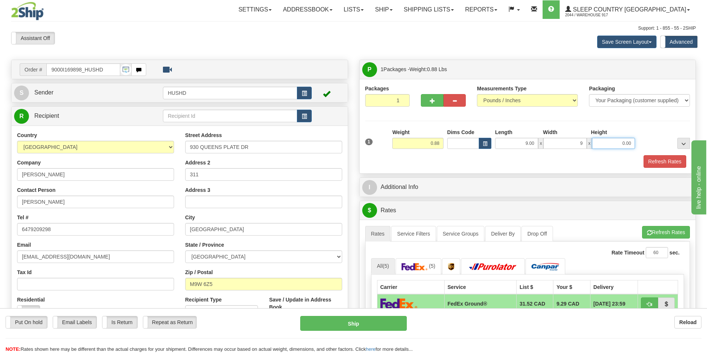
type input "9.00"
type input "2.00"
click at [646, 159] on button "Refresh Rates" at bounding box center [664, 161] width 43 height 13
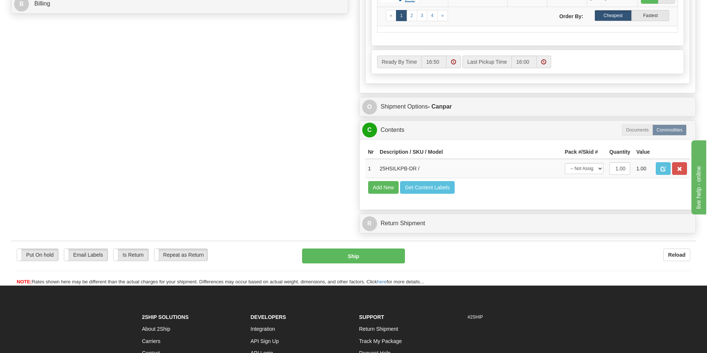
scroll to position [371, 0]
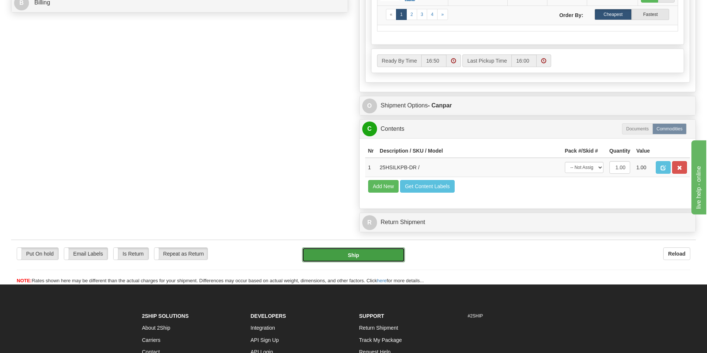
click at [345, 258] on button "Ship" at bounding box center [353, 255] width 103 height 15
type input "1"
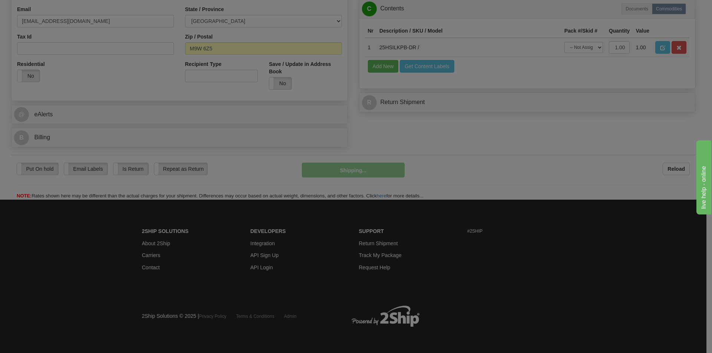
scroll to position [236, 0]
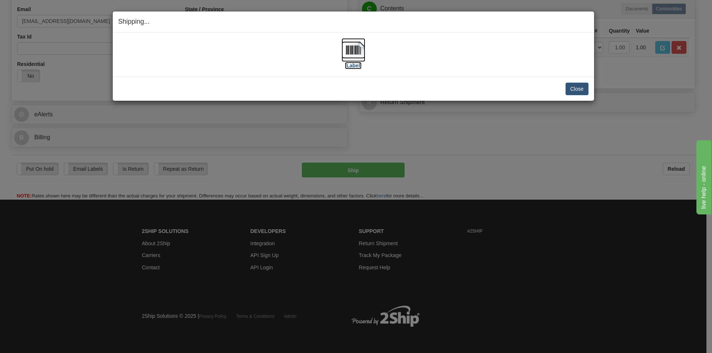
click at [353, 54] on img at bounding box center [354, 50] width 24 height 24
click at [576, 84] on button "Close" at bounding box center [577, 89] width 23 height 13
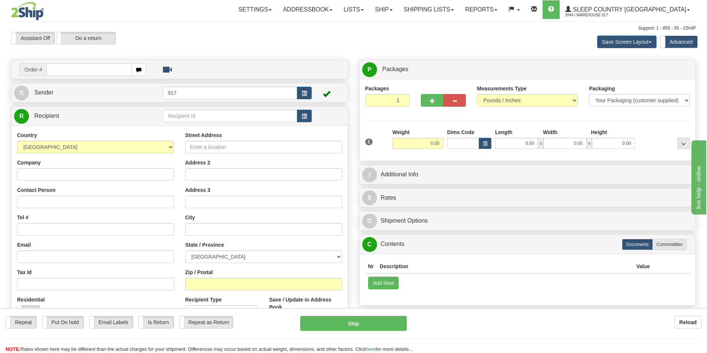
click at [95, 62] on td "Order #" at bounding box center [179, 69] width 331 height 15
click at [96, 71] on input "text" at bounding box center [88, 69] width 85 height 13
paste input "9000I165914"
type input "9000I165914_HUSHD"
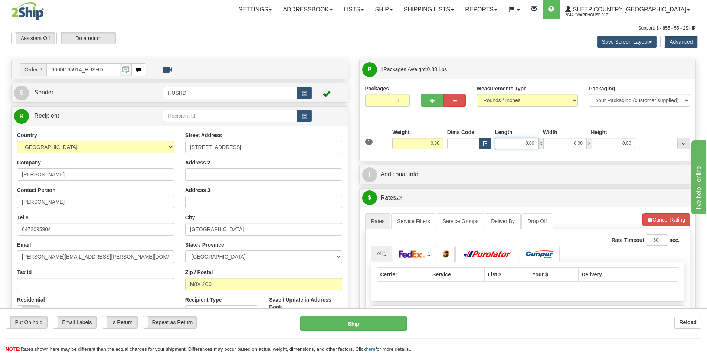
click at [522, 145] on input "0.00" at bounding box center [516, 143] width 43 height 11
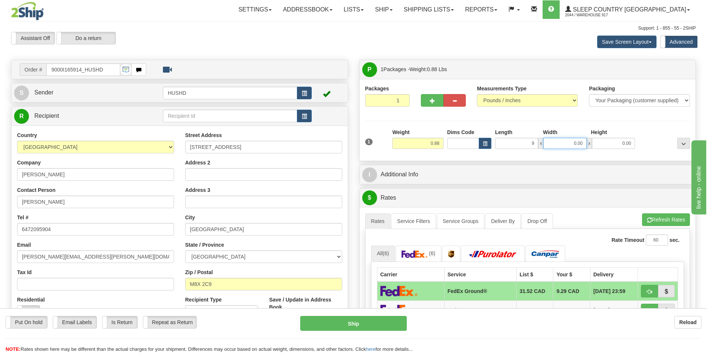
type input "9.00"
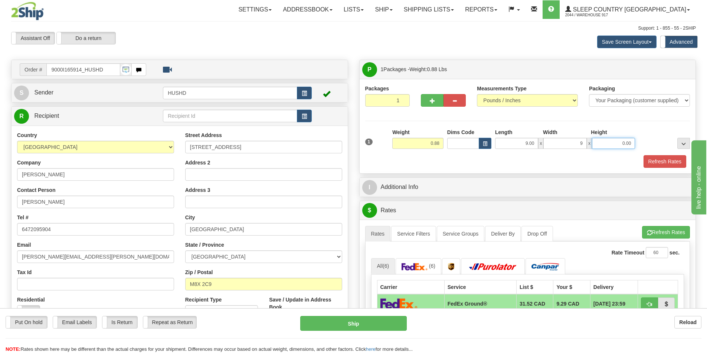
type input "9.00"
type input "2.00"
drag, startPoint x: 533, startPoint y: 158, endPoint x: 649, endPoint y: 170, distance: 117.5
click at [533, 158] on div "Refresh Rates" at bounding box center [527, 161] width 329 height 13
click at [669, 171] on div "Packages 1 1 Measurements Type" at bounding box center [527, 126] width 336 height 95
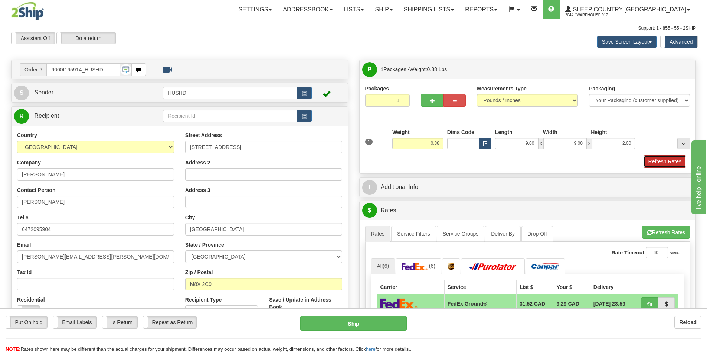
click at [674, 163] on button "Refresh Rates" at bounding box center [664, 161] width 43 height 13
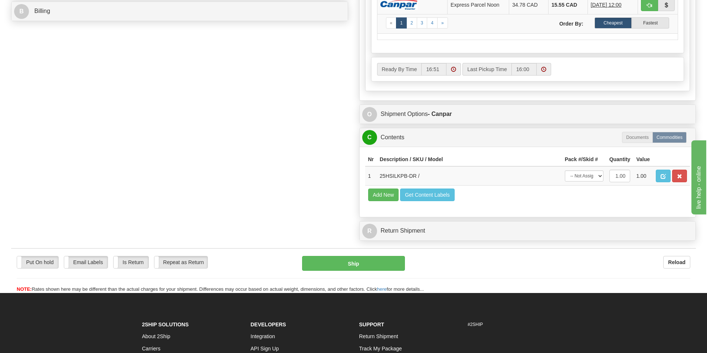
scroll to position [371, 0]
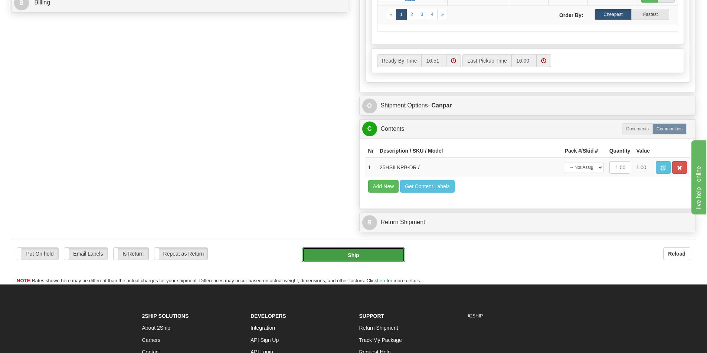
click at [354, 258] on button "Ship" at bounding box center [353, 255] width 103 height 15
type input "1"
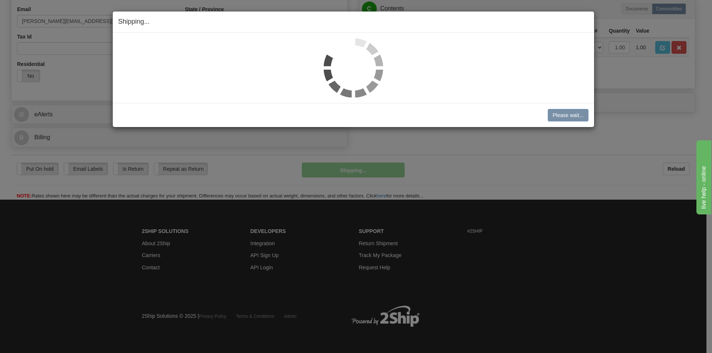
scroll to position [236, 0]
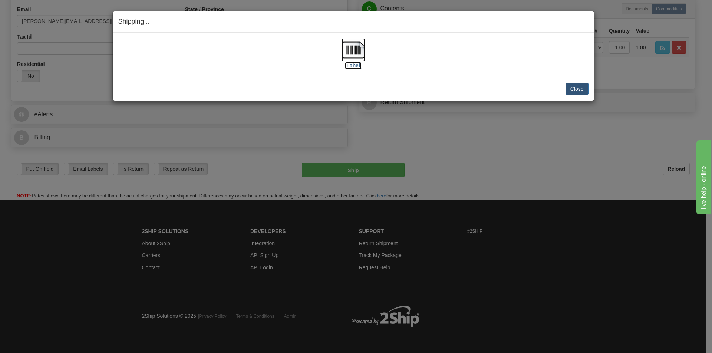
click at [347, 49] on img at bounding box center [354, 50] width 24 height 24
click at [576, 86] on button "Close" at bounding box center [577, 89] width 23 height 13
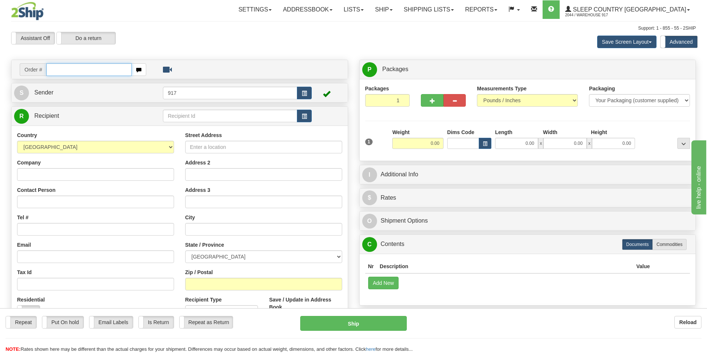
click at [104, 65] on input "text" at bounding box center [88, 69] width 85 height 13
paste input "9000I172176"
type input "9000I172176_HUSHD"
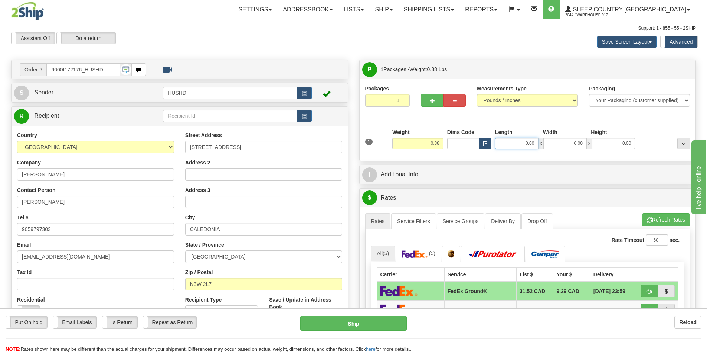
click at [520, 140] on input "0.00" at bounding box center [516, 143] width 43 height 11
type input "9.00"
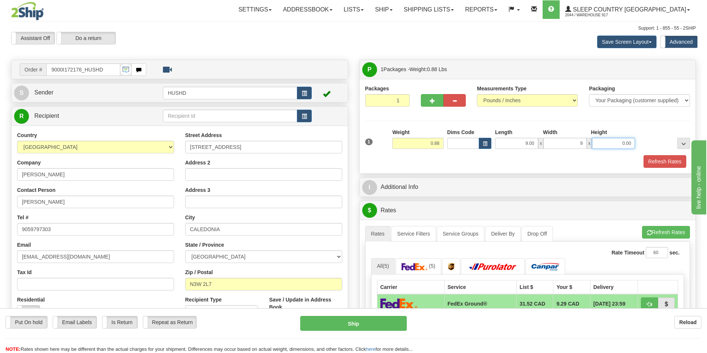
type input "9.00"
type input "2.00"
click at [539, 164] on div "Refresh Rates" at bounding box center [527, 161] width 329 height 13
click at [658, 158] on button "Refresh Rates" at bounding box center [664, 161] width 43 height 13
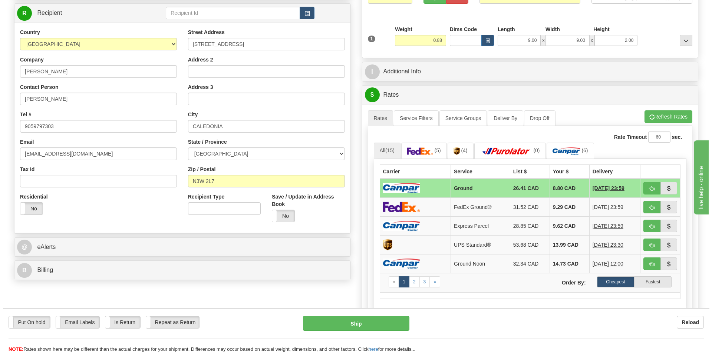
scroll to position [223, 0]
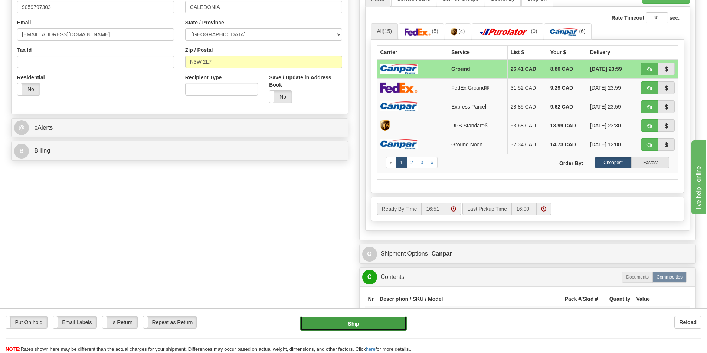
click at [340, 319] on button "Ship" at bounding box center [353, 323] width 106 height 15
type input "1"
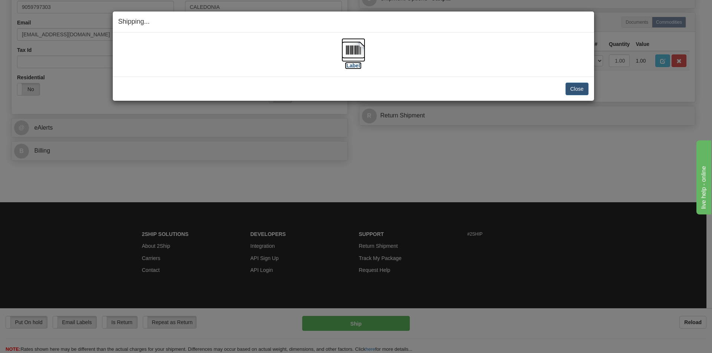
click at [348, 45] on img at bounding box center [354, 50] width 24 height 24
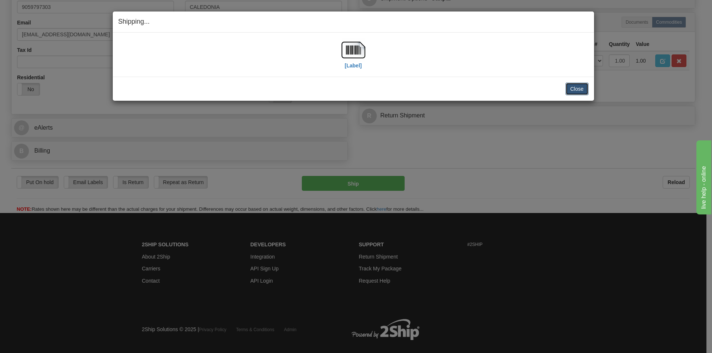
click at [577, 90] on button "Close" at bounding box center [577, 89] width 23 height 13
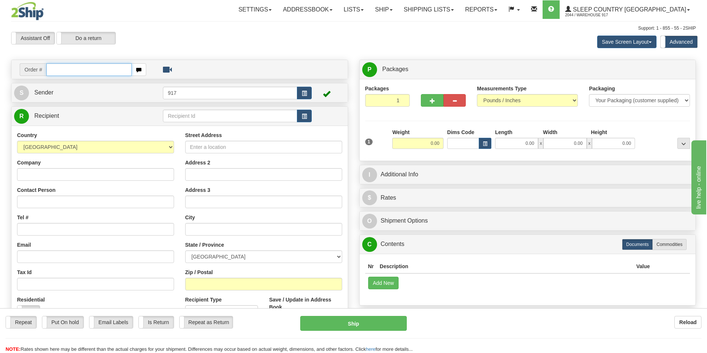
click at [71, 67] on input "text" at bounding box center [88, 69] width 85 height 13
paste input "9000I165119"
type input "9000I165119_HUSHD"
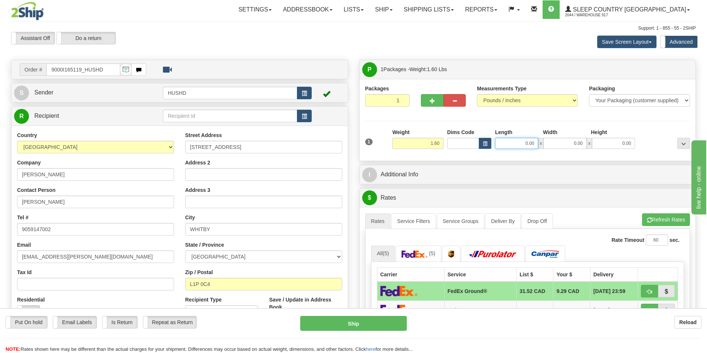
click at [526, 147] on input "0.00" at bounding box center [516, 143] width 43 height 11
type input "9.00"
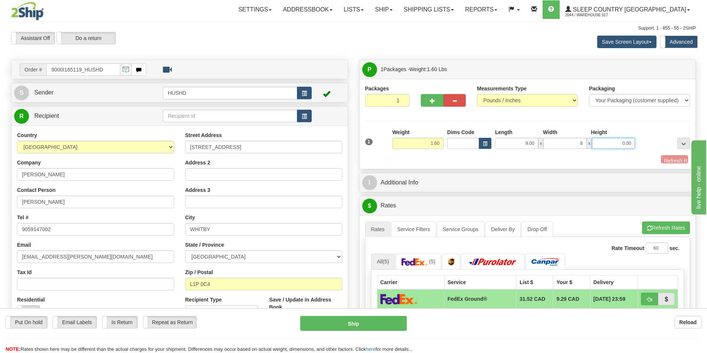
type input "8.00"
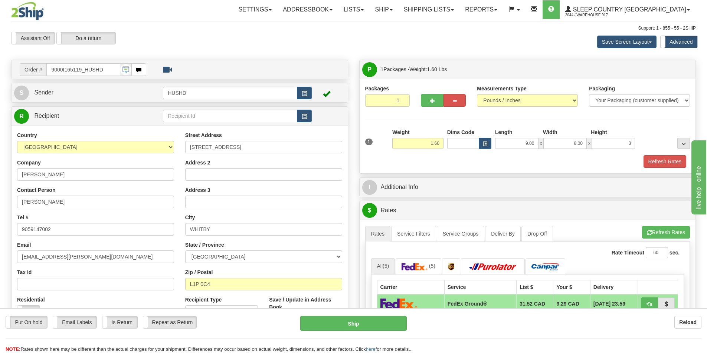
type input "3.00"
click at [546, 169] on div "Packages 1 1 Measurements Type" at bounding box center [527, 126] width 336 height 95
click at [655, 168] on div "Packages 1 1 Measurements Type" at bounding box center [527, 126] width 336 height 95
click at [659, 163] on button "Refresh Rates" at bounding box center [664, 161] width 43 height 13
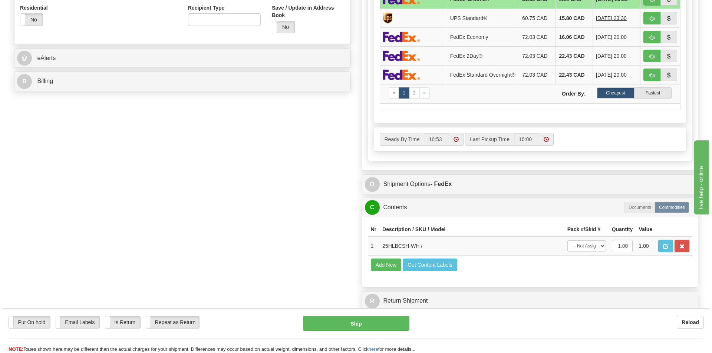
scroll to position [297, 0]
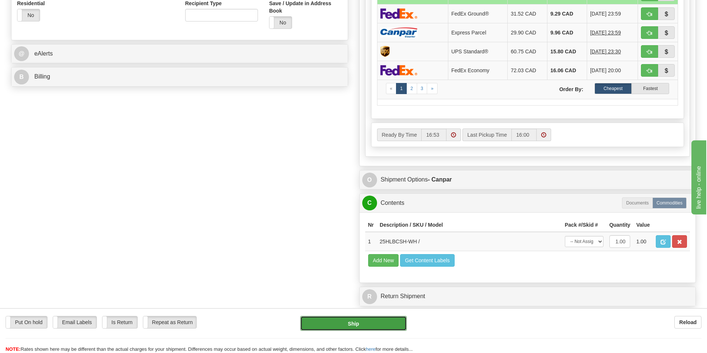
click at [350, 327] on button "Ship" at bounding box center [353, 323] width 106 height 15
type input "1"
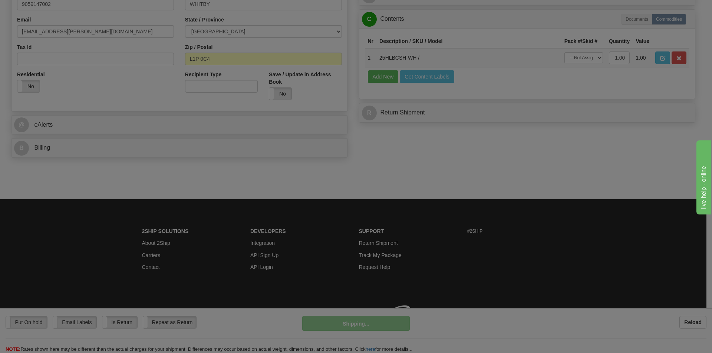
scroll to position [236, 0]
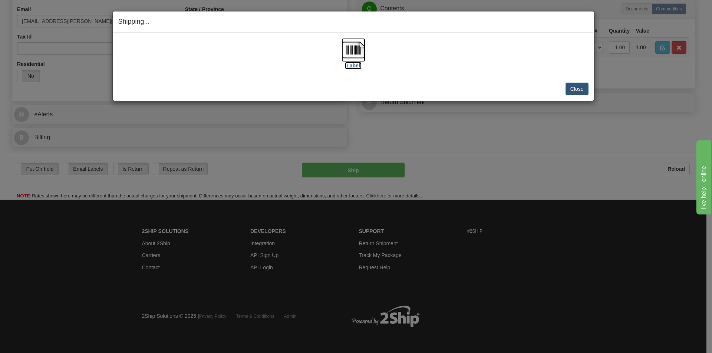
click at [352, 49] on img at bounding box center [354, 50] width 24 height 24
click at [580, 83] on button "Close" at bounding box center [577, 89] width 23 height 13
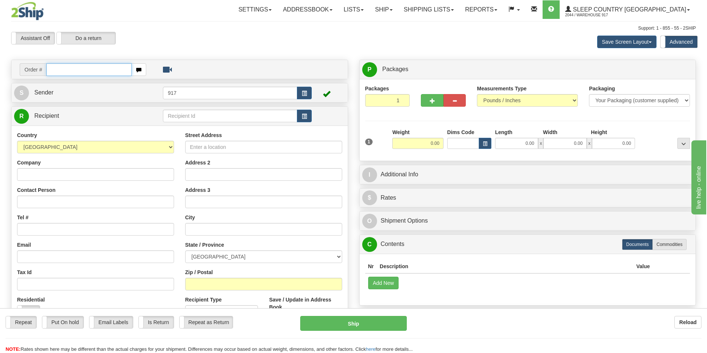
click at [101, 68] on input "text" at bounding box center [88, 69] width 85 height 13
paste input "9000I173606"
type input "9000I173606_HUSHD"
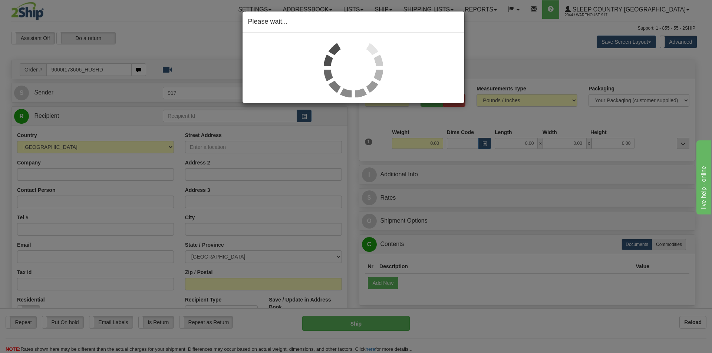
click at [523, 147] on div "Please wait..." at bounding box center [356, 176] width 712 height 353
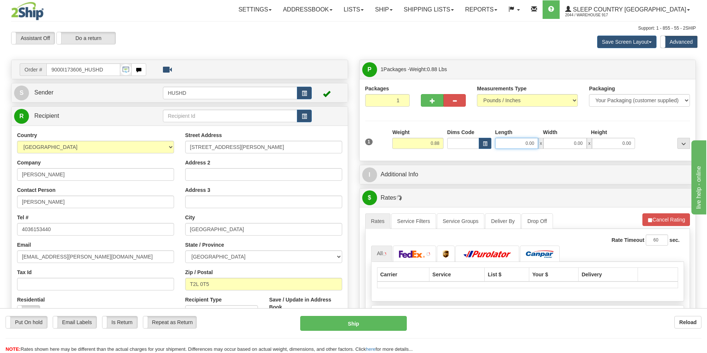
click at [523, 142] on input "0.00" at bounding box center [516, 143] width 43 height 11
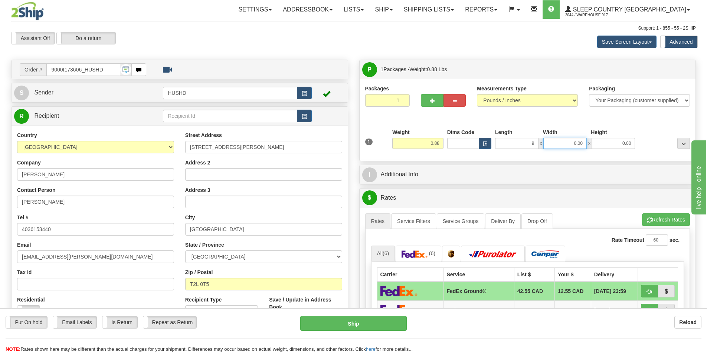
type input "9.00"
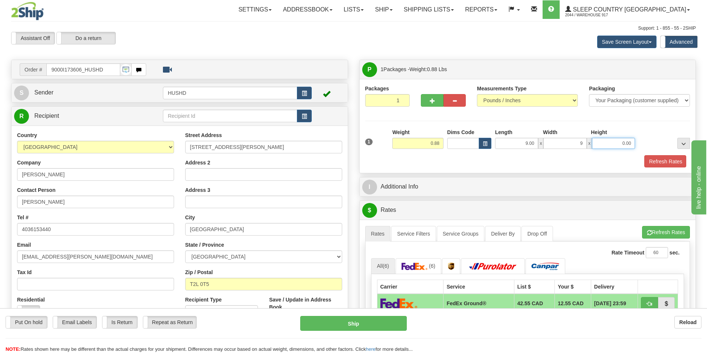
type input "9.00"
type input "2.00"
click at [522, 175] on div "P Packages 1 Packages - Weight: 0.88 Lbs Shipment Level Shipm. Package Level Pa…" at bounding box center [527, 341] width 348 height 562
click at [641, 165] on div "Refresh Rates" at bounding box center [527, 161] width 329 height 13
click at [653, 161] on button "Refresh Rates" at bounding box center [664, 161] width 43 height 13
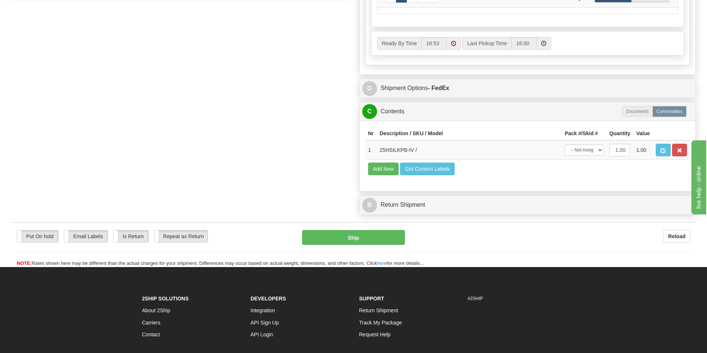
scroll to position [408, 0]
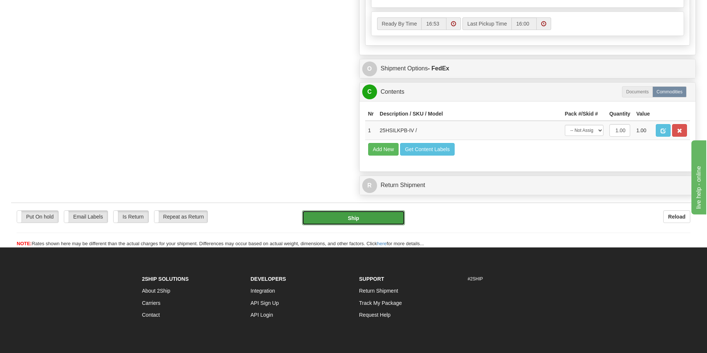
click at [335, 223] on button "Ship" at bounding box center [353, 218] width 103 height 15
type input "92"
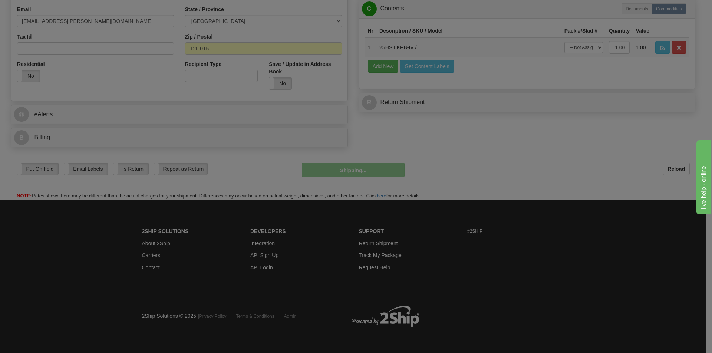
scroll to position [236, 0]
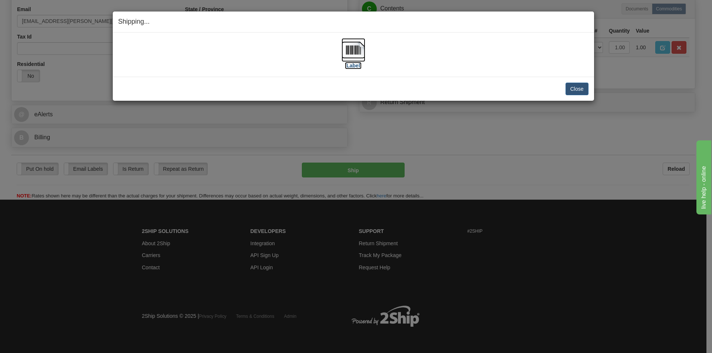
click at [358, 51] on img at bounding box center [354, 50] width 24 height 24
click at [583, 87] on button "Close" at bounding box center [577, 89] width 23 height 13
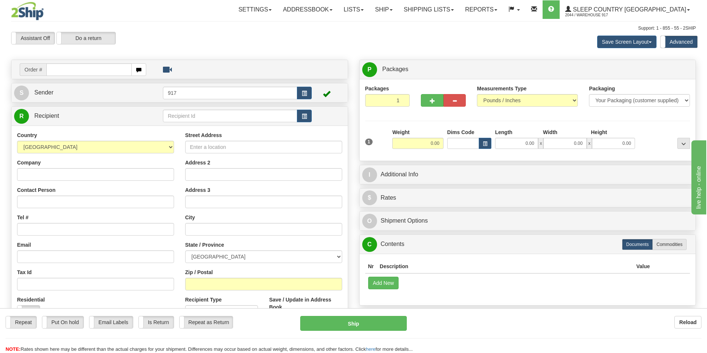
click at [103, 60] on div "Order #" at bounding box center [179, 69] width 336 height 19
click at [105, 73] on input "text" at bounding box center [88, 69] width 85 height 13
paste input "9000I169008"
type input "9000I169008_HUSHD"
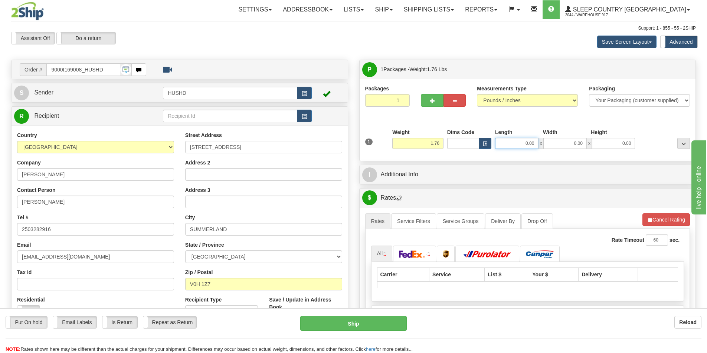
click at [529, 144] on input "0.00" at bounding box center [516, 143] width 43 height 11
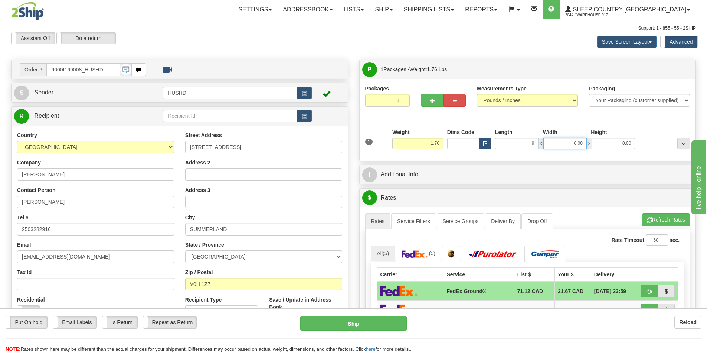
type input "9.00"
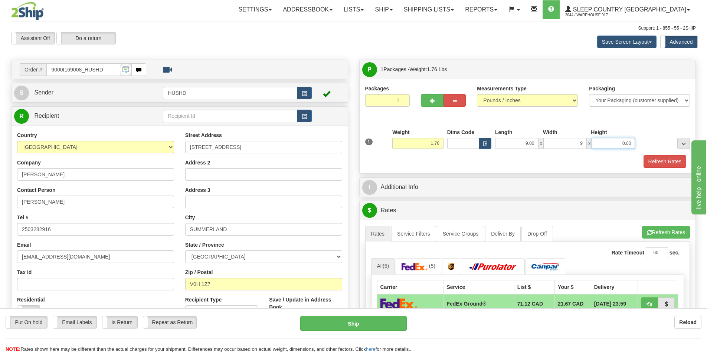
type input "9.00"
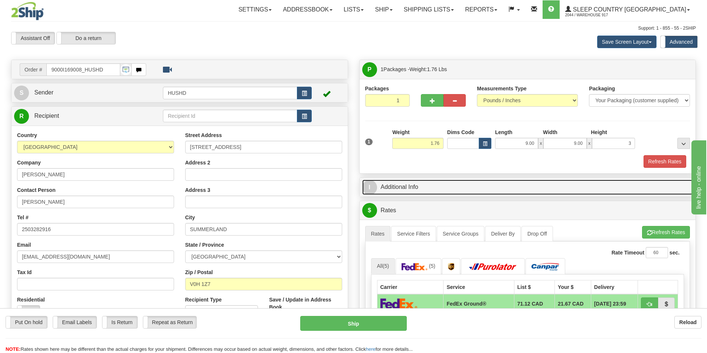
type input "3.00"
drag, startPoint x: 512, startPoint y: 183, endPoint x: 624, endPoint y: 172, distance: 112.5
click at [512, 183] on link "I Additional Info" at bounding box center [527, 187] width 331 height 15
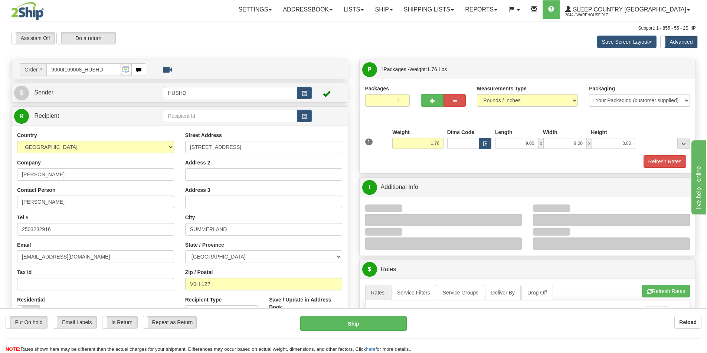
click at [665, 168] on div "Packages 1 1 Measurements Type" at bounding box center [527, 126] width 336 height 95
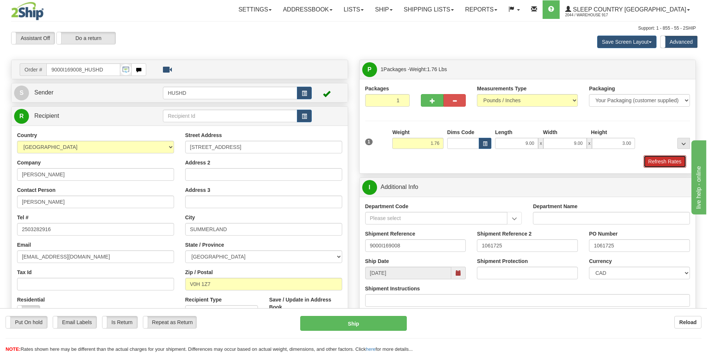
click at [669, 166] on button "Refresh Rates" at bounding box center [664, 161] width 43 height 13
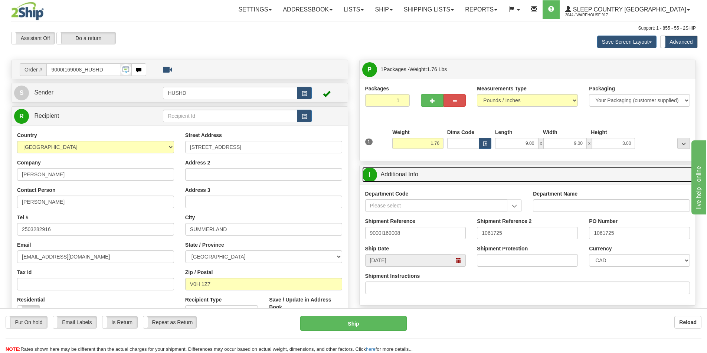
click at [615, 175] on link "I Additional Info" at bounding box center [527, 174] width 331 height 15
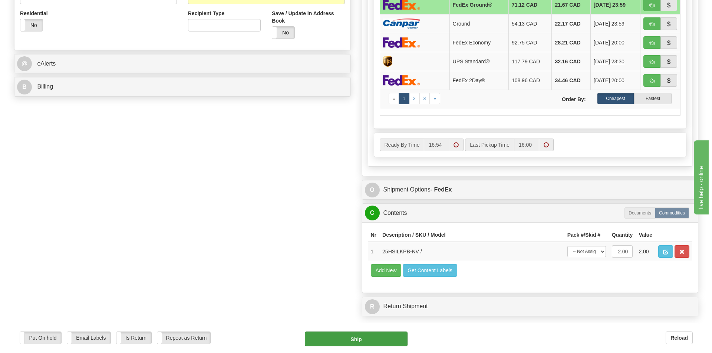
scroll to position [408, 0]
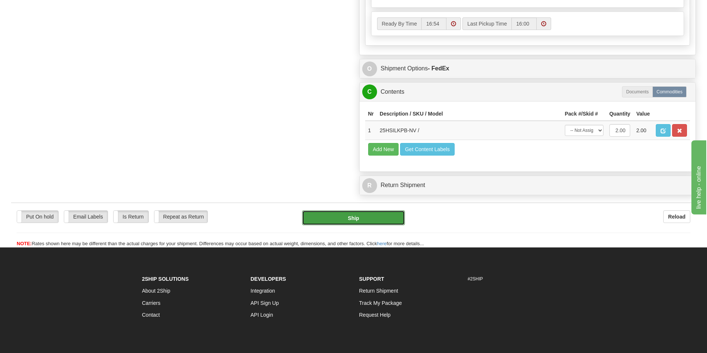
click at [340, 221] on button "Ship" at bounding box center [353, 218] width 103 height 15
type input "92"
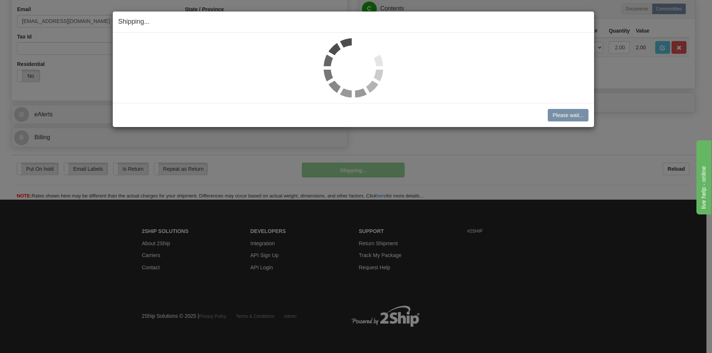
scroll to position [236, 0]
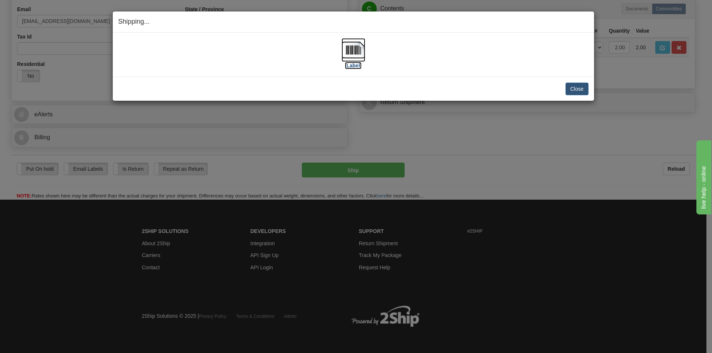
click at [359, 54] on img at bounding box center [354, 50] width 24 height 24
click at [570, 91] on button "Close" at bounding box center [577, 89] width 23 height 13
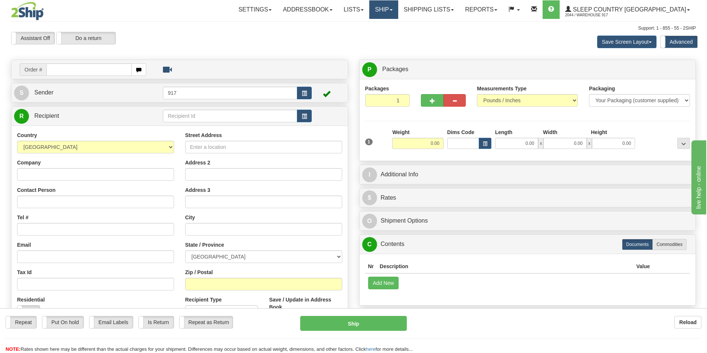
click at [398, 6] on link "Ship" at bounding box center [383, 9] width 29 height 19
click at [388, 39] on link "OnHold / Order Queue" at bounding box center [363, 36] width 67 height 10
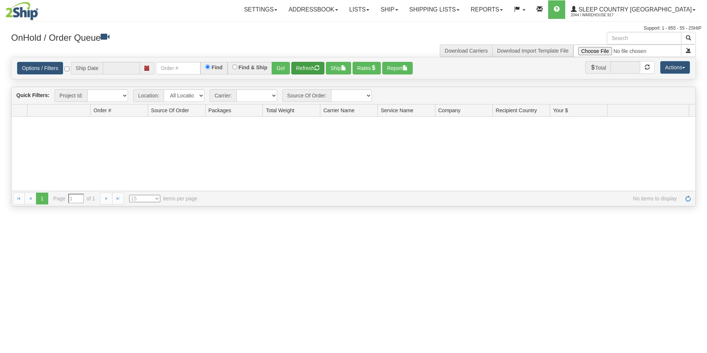
type input "[DATE]"
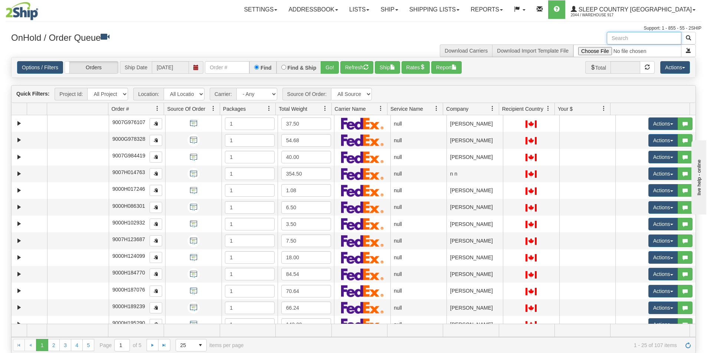
click at [631, 36] on input "text" at bounding box center [643, 38] width 75 height 13
type input "S"
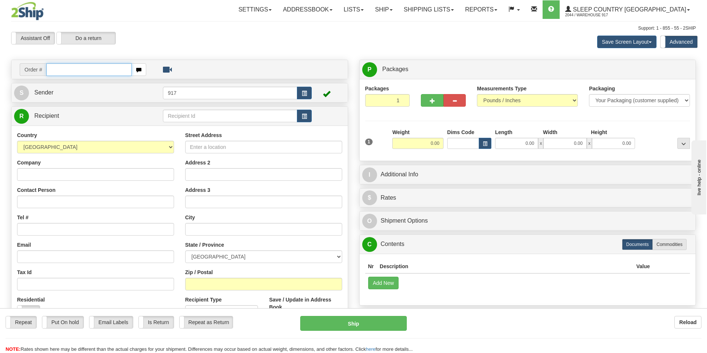
click at [104, 68] on input "text" at bounding box center [88, 69] width 85 height 13
paste input "9000I162413"
type input "9000I162413_HUSHD"
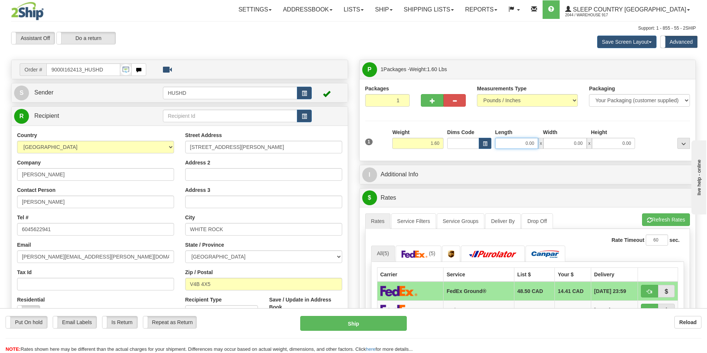
click at [521, 146] on input "0.00" at bounding box center [516, 143] width 43 height 11
type input "9.00"
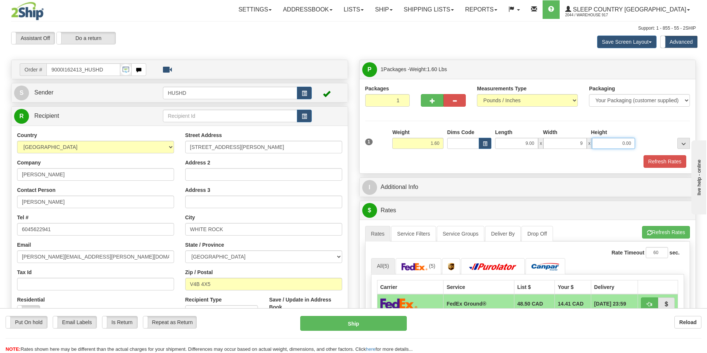
type input "9.00"
type input "3.00"
click at [516, 167] on div "Refresh Rates" at bounding box center [527, 161] width 329 height 13
click at [666, 162] on button "Refresh Rates" at bounding box center [664, 161] width 43 height 13
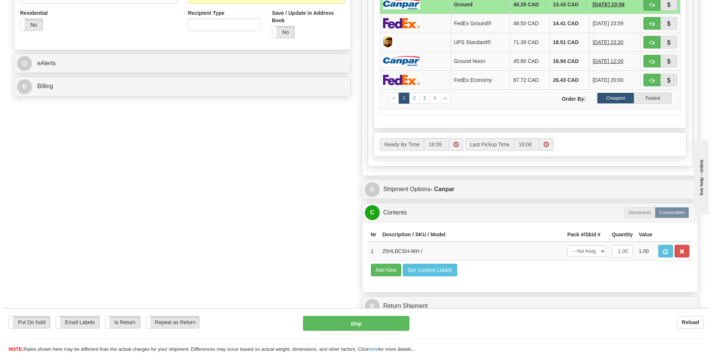
scroll to position [297, 0]
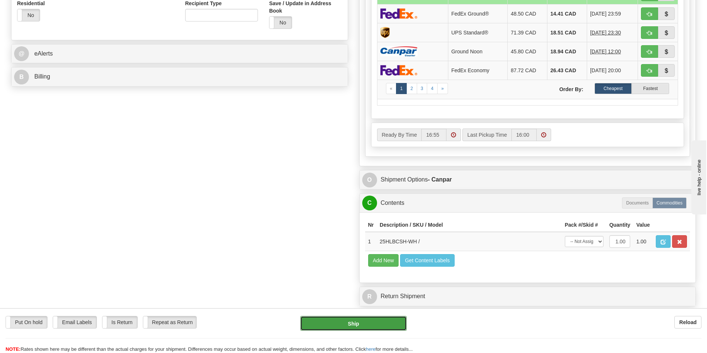
click at [334, 322] on button "Ship" at bounding box center [353, 323] width 106 height 15
type input "1"
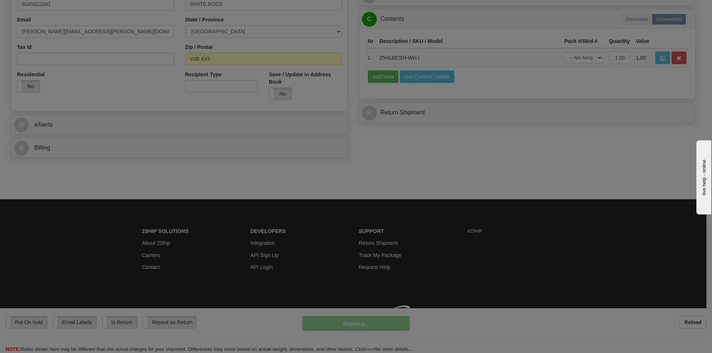
scroll to position [236, 0]
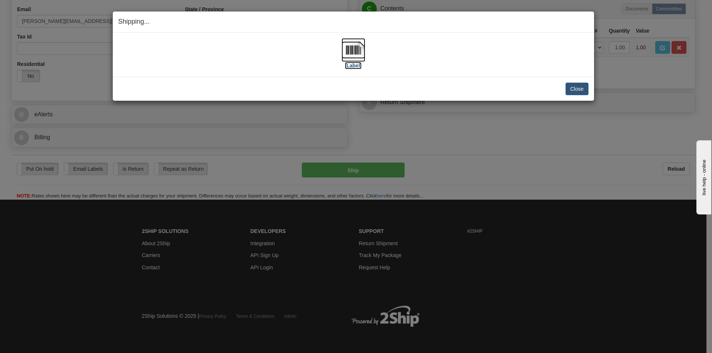
click at [361, 48] on img at bounding box center [354, 50] width 24 height 24
click at [573, 85] on button "Close" at bounding box center [577, 89] width 23 height 13
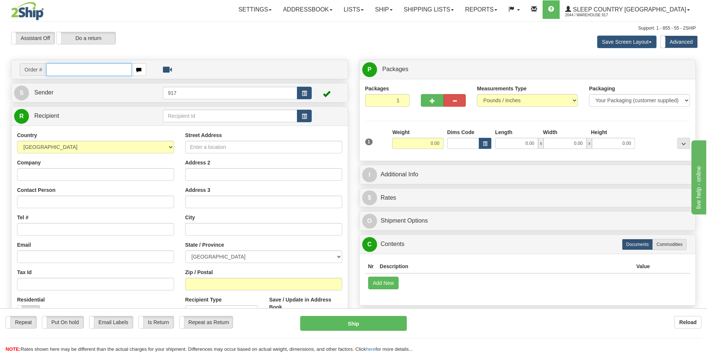
click at [100, 67] on input "text" at bounding box center [88, 69] width 85 height 13
paste input "9000I163755"
type input "9000I163755_HUSHD"
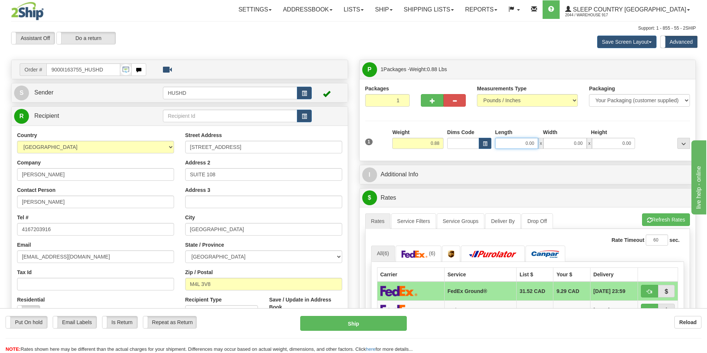
click at [520, 143] on input "0.00" at bounding box center [516, 143] width 43 height 11
type input "9.00"
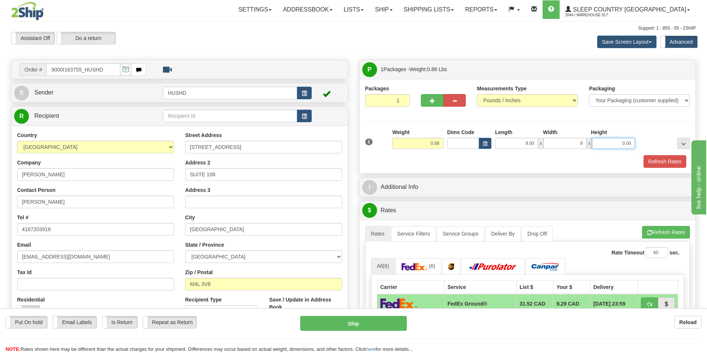
type input "9.00"
type input "2.00"
click at [531, 163] on div "Refresh Rates" at bounding box center [527, 161] width 329 height 13
click at [659, 157] on button "Refresh Rates" at bounding box center [664, 161] width 43 height 13
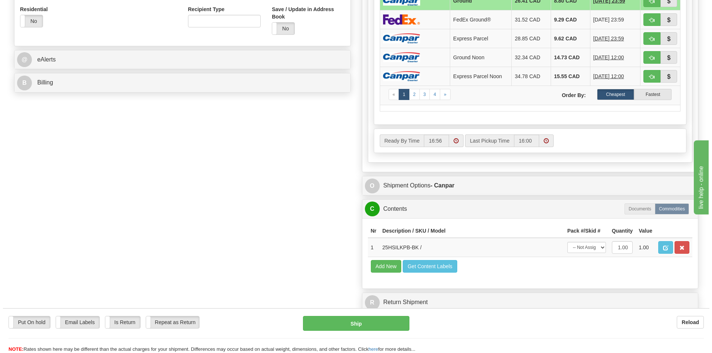
scroll to position [297, 0]
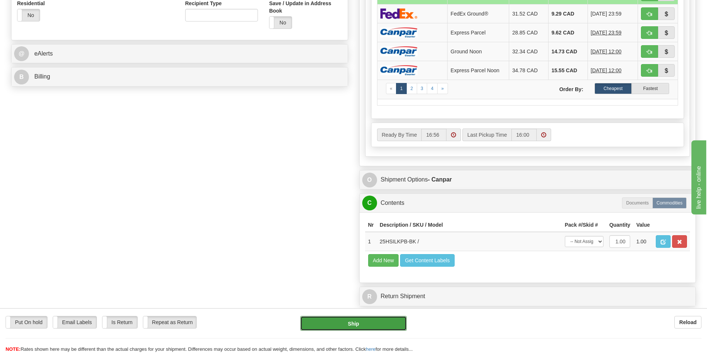
click at [350, 327] on button "Ship" at bounding box center [353, 323] width 106 height 15
type input "1"
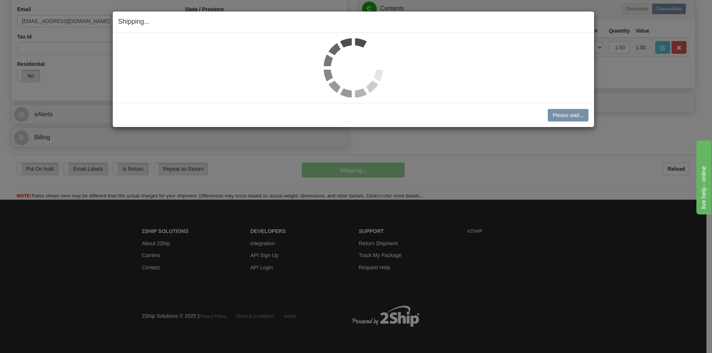
scroll to position [236, 0]
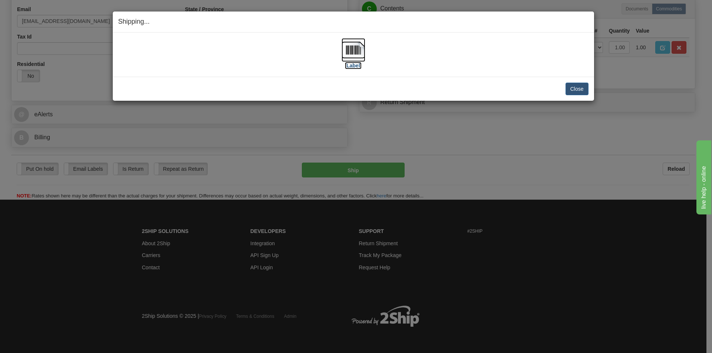
click at [356, 47] on img at bounding box center [354, 50] width 24 height 24
click at [577, 90] on button "Close" at bounding box center [577, 89] width 23 height 13
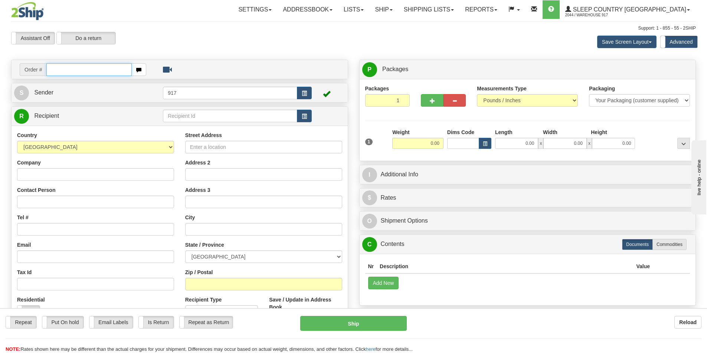
click at [68, 68] on input "text" at bounding box center [88, 69] width 85 height 13
paste input "9000I163043"
type input "9000I163043_HUSHD"
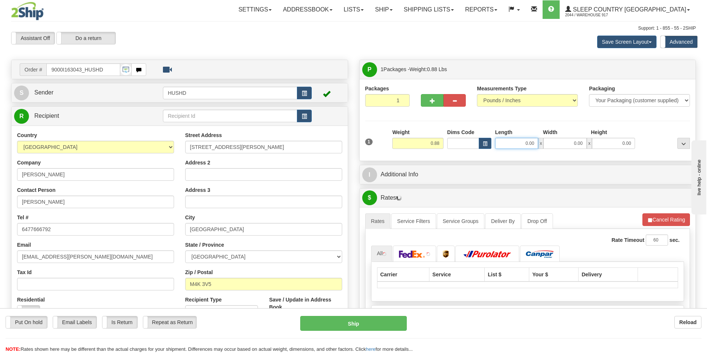
click at [525, 145] on input "0.00" at bounding box center [516, 143] width 43 height 11
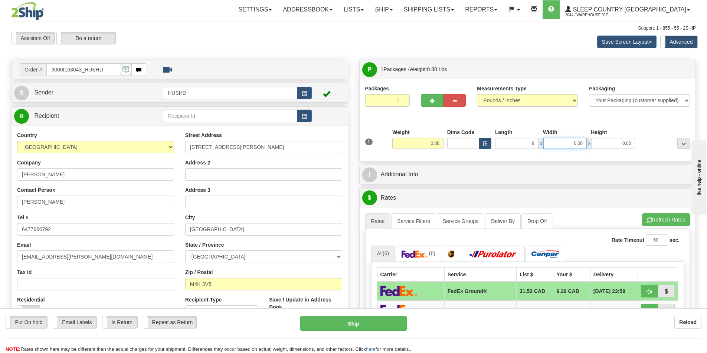
type input "9.00"
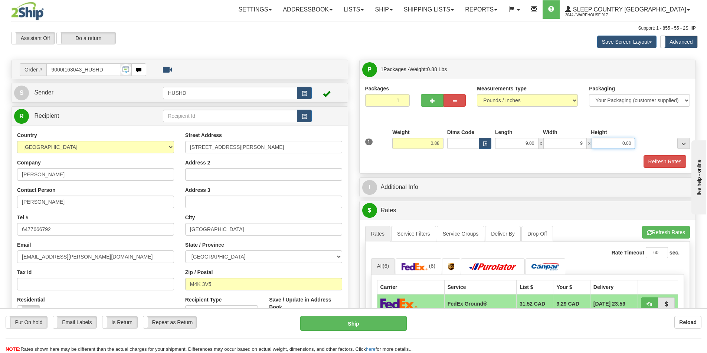
type input "9.00"
type input "2.00"
click at [661, 164] on button "Refresh Rates" at bounding box center [664, 161] width 43 height 13
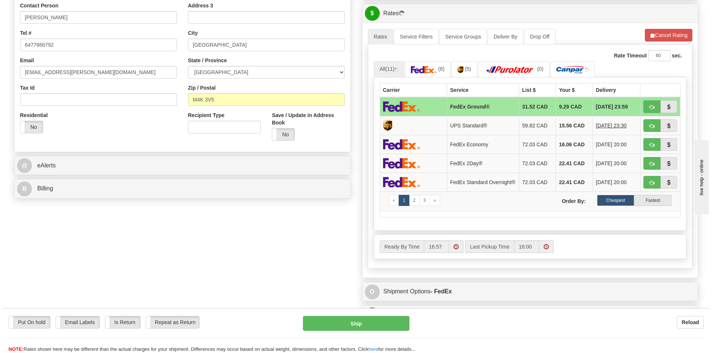
scroll to position [185, 0]
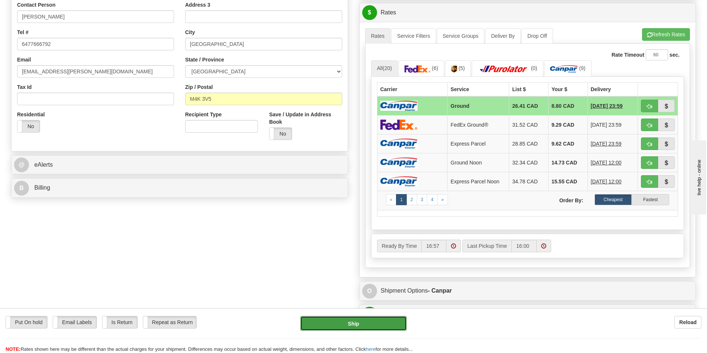
click at [333, 320] on button "Ship" at bounding box center [353, 323] width 106 height 15
type input "1"
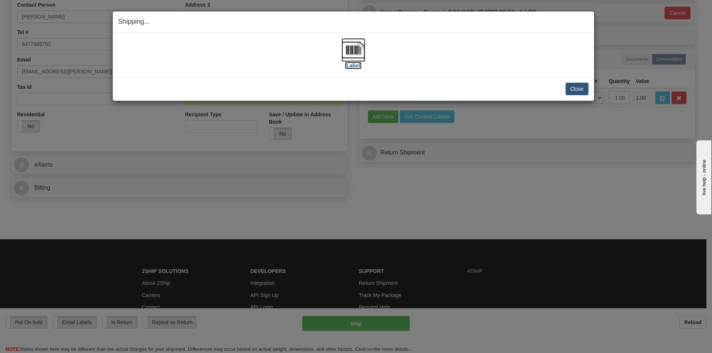
click at [354, 65] on label "[Label]" at bounding box center [353, 65] width 17 height 7
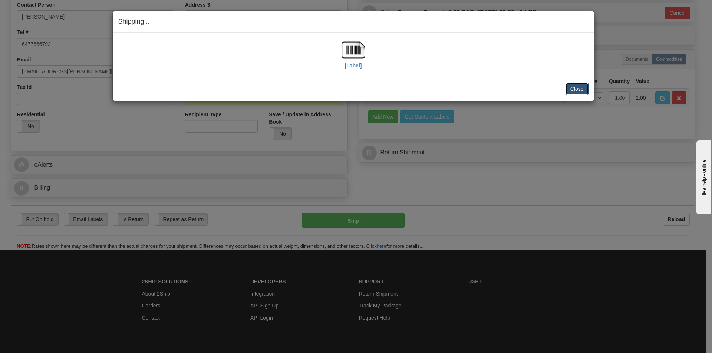
click at [573, 88] on button "Close" at bounding box center [577, 89] width 23 height 13
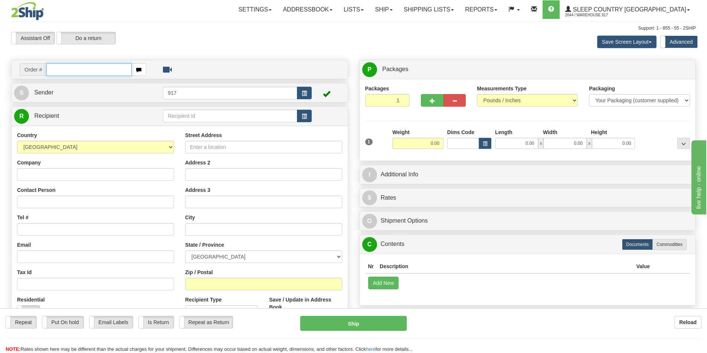
click at [87, 74] on input "text" at bounding box center [88, 69] width 85 height 13
paste input "9000I164078"
type input "9000I164078_HUSHD"
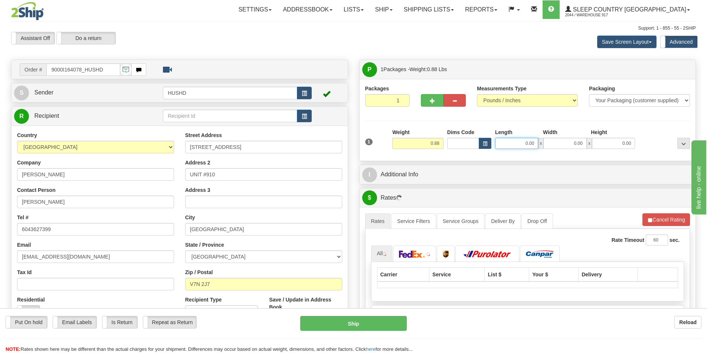
click at [522, 144] on input "0.00" at bounding box center [516, 143] width 43 height 11
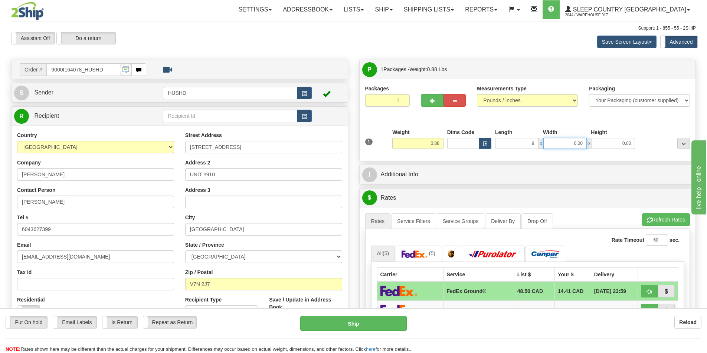
type input "9.00"
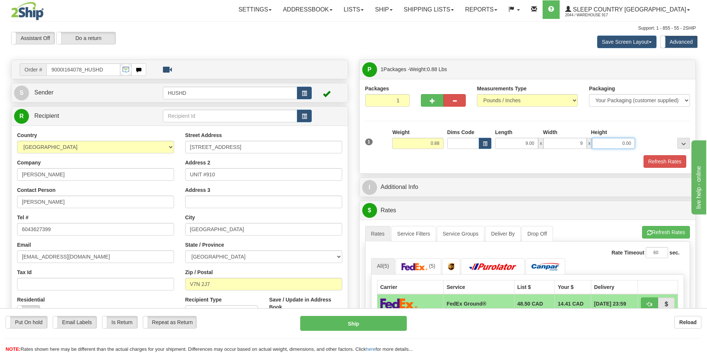
type input "9.00"
type input "2.00"
click at [510, 162] on div "Refresh Rates" at bounding box center [527, 161] width 329 height 13
click at [655, 161] on button "Refresh Rates" at bounding box center [664, 161] width 43 height 13
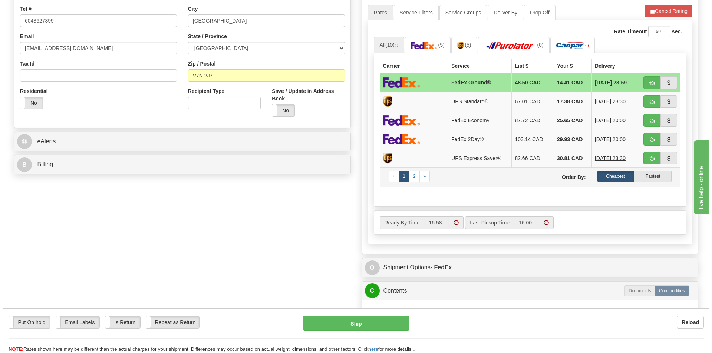
scroll to position [223, 0]
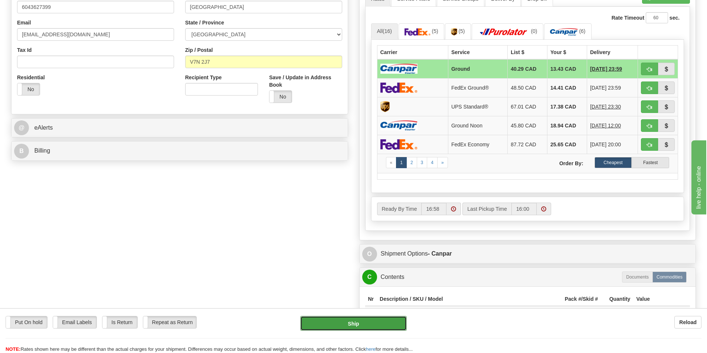
click at [333, 326] on button "Ship" at bounding box center [353, 323] width 106 height 15
type input "1"
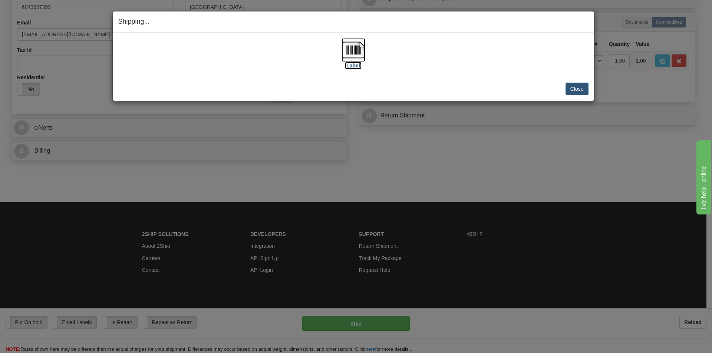
click at [355, 56] on img at bounding box center [354, 50] width 24 height 24
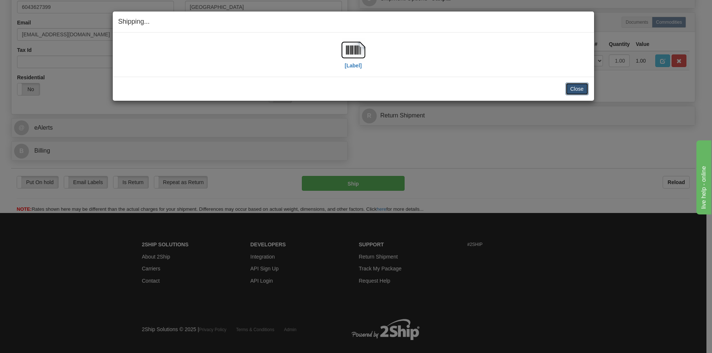
click at [576, 92] on button "Close" at bounding box center [577, 89] width 23 height 13
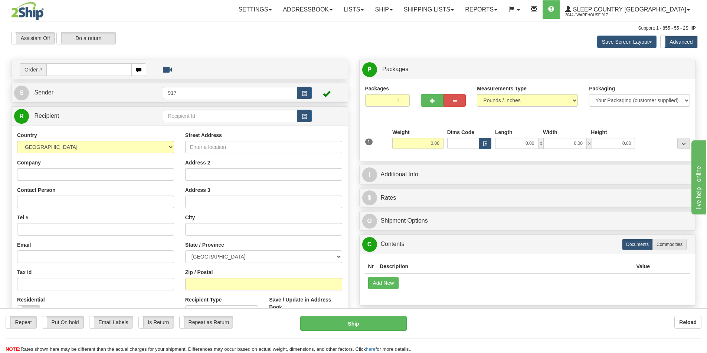
click at [108, 64] on input "text" at bounding box center [88, 69] width 85 height 13
type input "9000I164036"
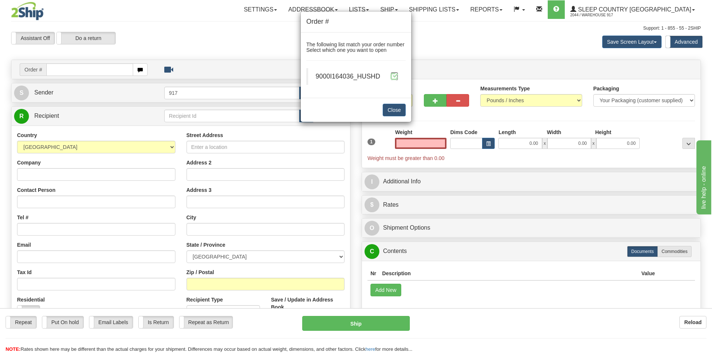
type input "0.00"
click at [393, 77] on span at bounding box center [395, 76] width 8 height 8
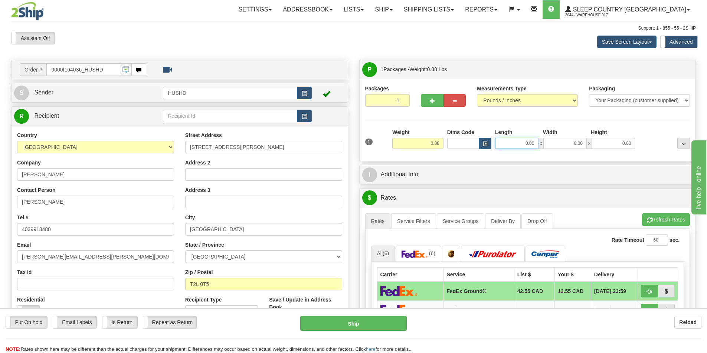
click at [522, 144] on input "0.00" at bounding box center [516, 143] width 43 height 11
type input "9.00"
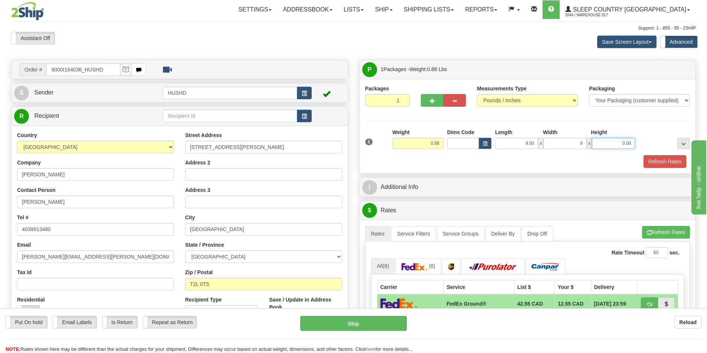
type input "9.00"
type input "2.00"
click at [656, 163] on button "Refresh Rates" at bounding box center [664, 161] width 43 height 13
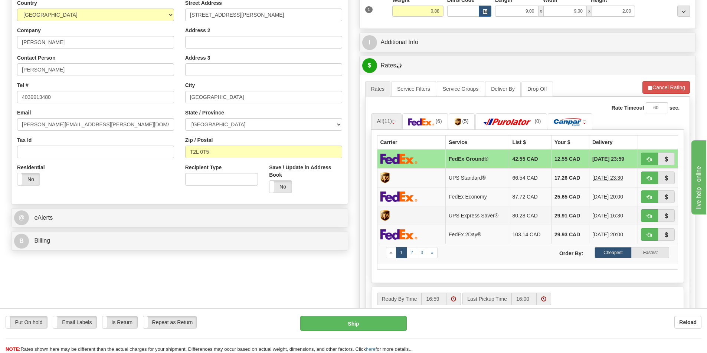
scroll to position [148, 0]
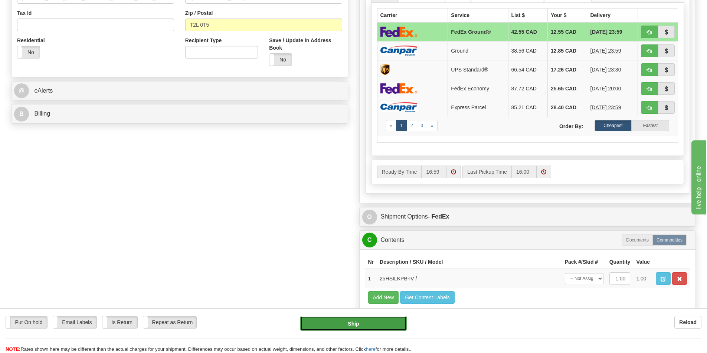
click at [347, 324] on button "Ship" at bounding box center [353, 323] width 106 height 15
type input "92"
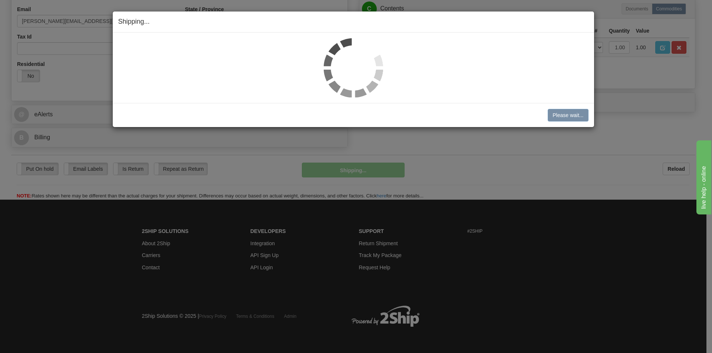
scroll to position [236, 0]
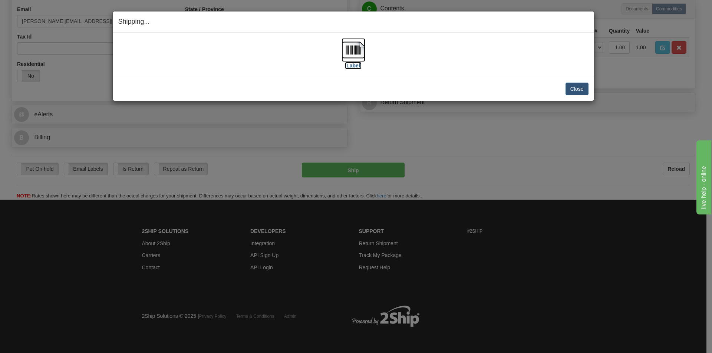
click at [348, 53] on img at bounding box center [354, 50] width 24 height 24
click at [583, 88] on button "Close" at bounding box center [577, 89] width 23 height 13
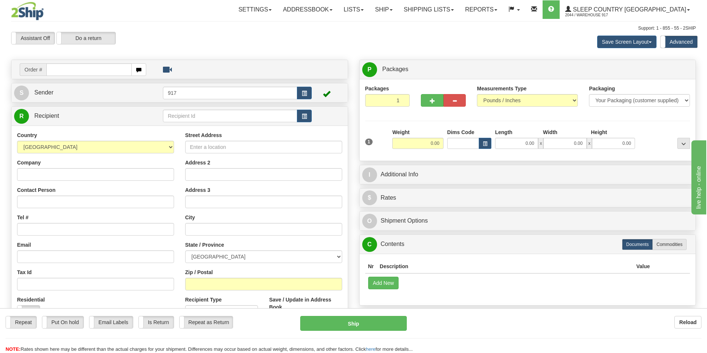
click at [87, 63] on td "Order #" at bounding box center [179, 69] width 331 height 15
click at [82, 72] on input "text" at bounding box center [88, 69] width 85 height 13
paste input "9000I161423"
type input "9000I161423_HUSHD"
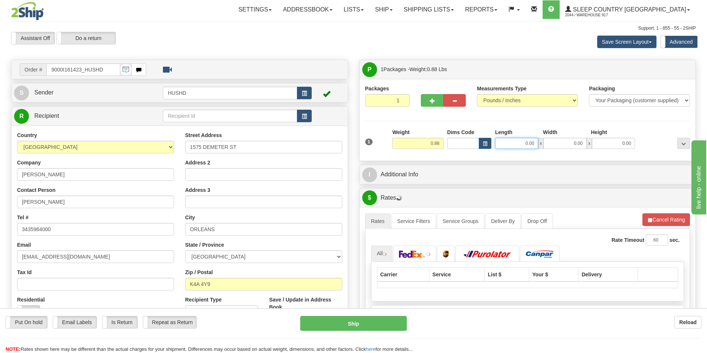
click at [530, 142] on input "0.00" at bounding box center [516, 143] width 43 height 11
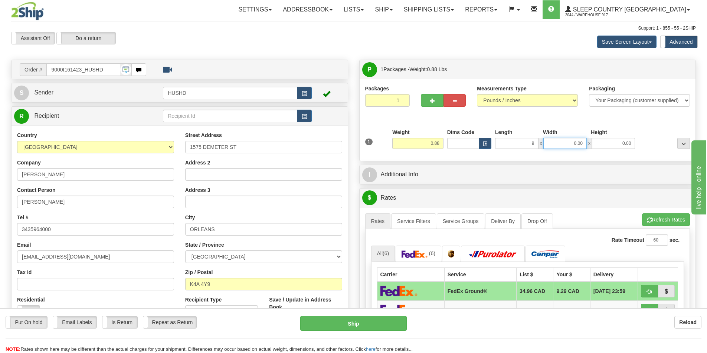
type input "9.00"
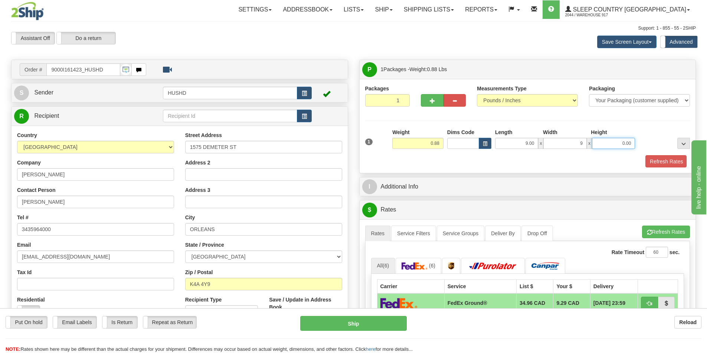
type input "9.00"
type input "2.00"
click at [511, 174] on div "P Packages 1 Packages - Weight: 0.88 Lbs Shipment Level Shipm. Package Level Pa…" at bounding box center [527, 340] width 348 height 560
click at [662, 161] on button "Refresh Rates" at bounding box center [664, 161] width 43 height 13
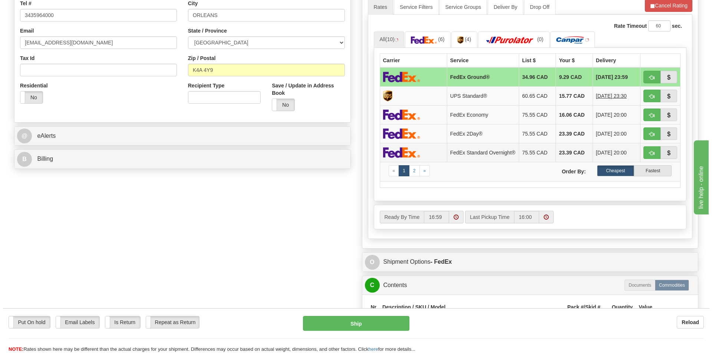
scroll to position [223, 0]
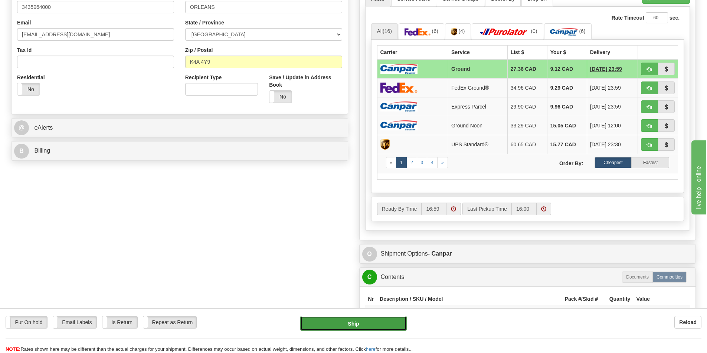
click at [332, 325] on button "Ship" at bounding box center [353, 323] width 106 height 15
type input "1"
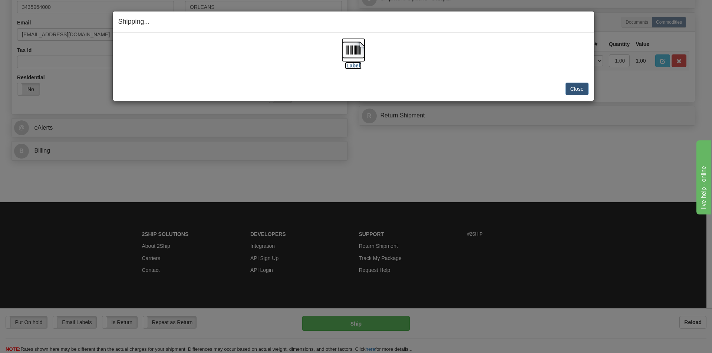
click at [355, 44] on img at bounding box center [354, 50] width 24 height 24
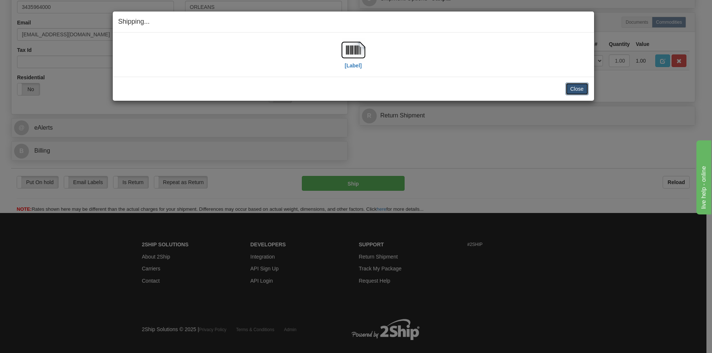
click at [569, 88] on button "Close" at bounding box center [577, 89] width 23 height 13
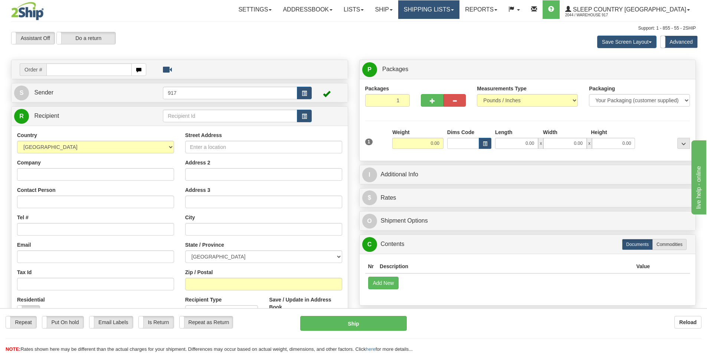
click at [438, 8] on link "Shipping lists" at bounding box center [428, 9] width 61 height 19
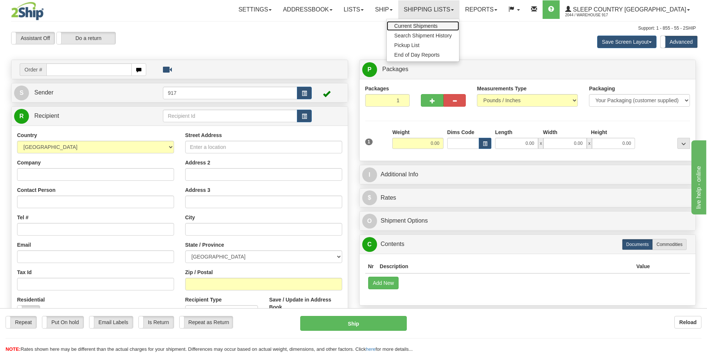
click at [437, 27] on span "Current Shipments" at bounding box center [415, 26] width 43 height 6
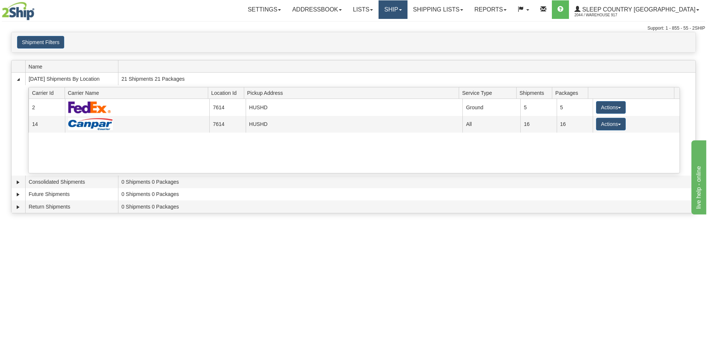
click at [407, 14] on link "Ship" at bounding box center [392, 9] width 29 height 19
click at [407, 25] on link "Ship Screen" at bounding box center [373, 26] width 67 height 10
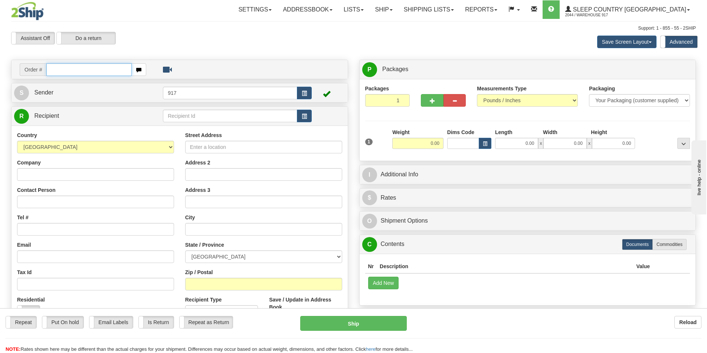
click at [81, 69] on input "text" at bounding box center [88, 69] width 85 height 13
paste input "9000I162147"
type input "9000I162147_HUSHD"
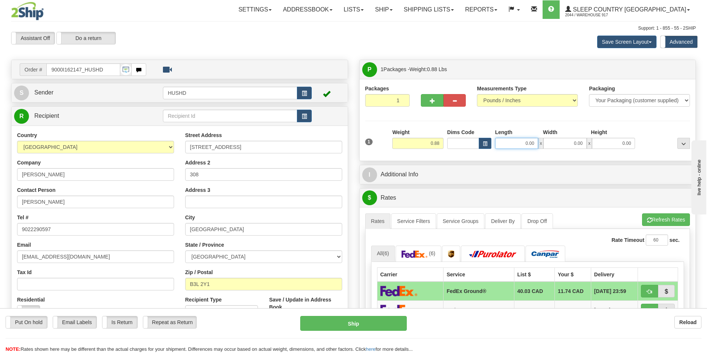
click at [527, 143] on input "0.00" at bounding box center [516, 143] width 43 height 11
type input "9.00"
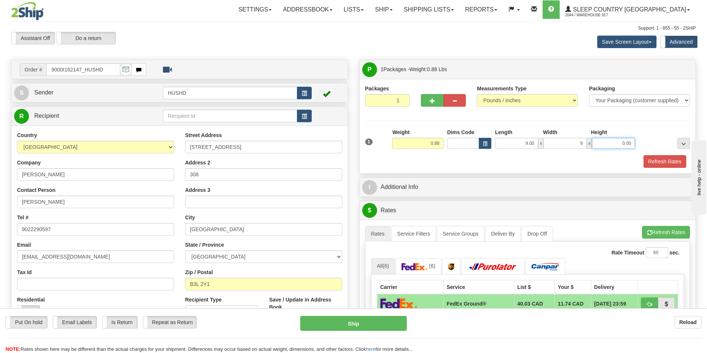
type input "9.00"
type input "2.00"
click at [513, 149] on input "9.00" at bounding box center [516, 143] width 43 height 11
click at [658, 166] on button "Refresh Rates" at bounding box center [664, 161] width 43 height 13
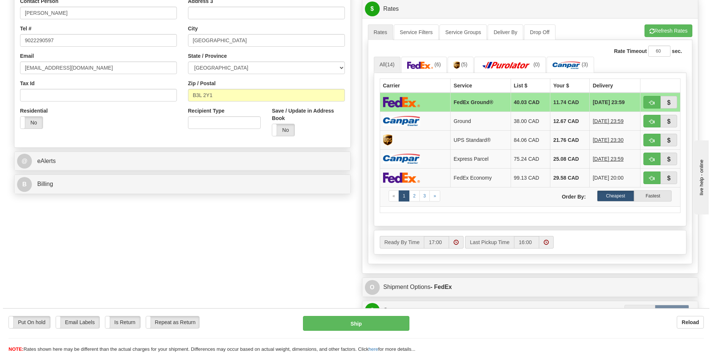
scroll to position [260, 0]
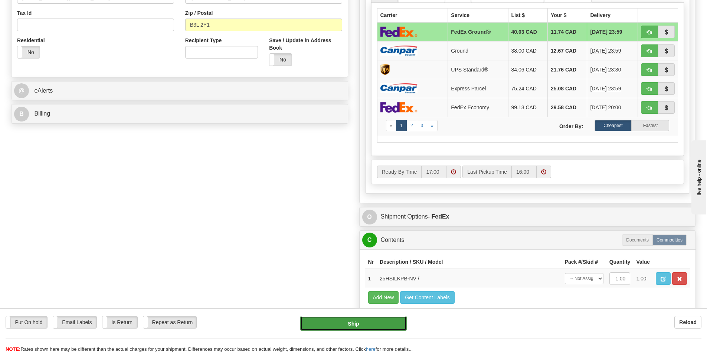
click at [343, 326] on button "Ship" at bounding box center [353, 323] width 106 height 15
type input "92"
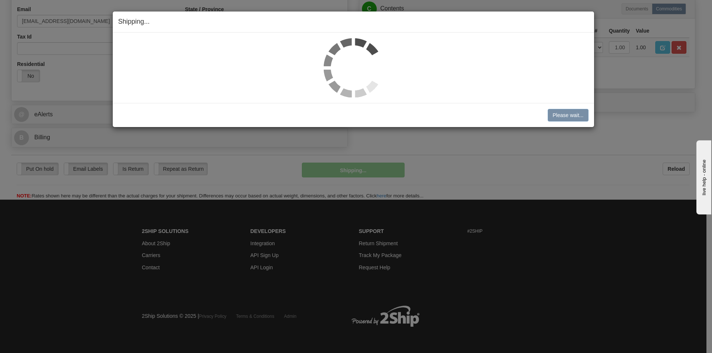
scroll to position [236, 0]
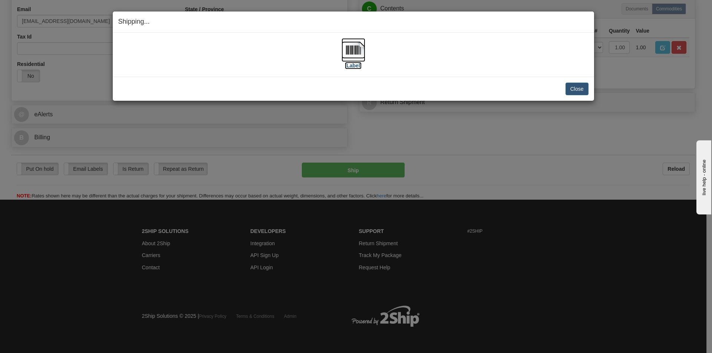
click at [349, 55] on img at bounding box center [354, 50] width 24 height 24
click at [582, 85] on button "Close" at bounding box center [577, 89] width 23 height 13
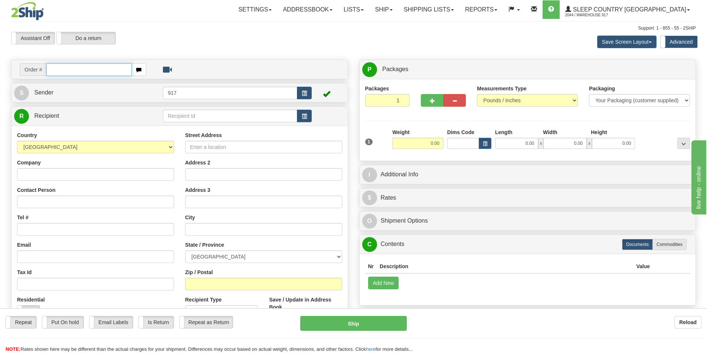
click at [68, 73] on input "text" at bounding box center [88, 69] width 85 height 13
paste input "9000I170522"
type input "9000I170522_HUSHD"
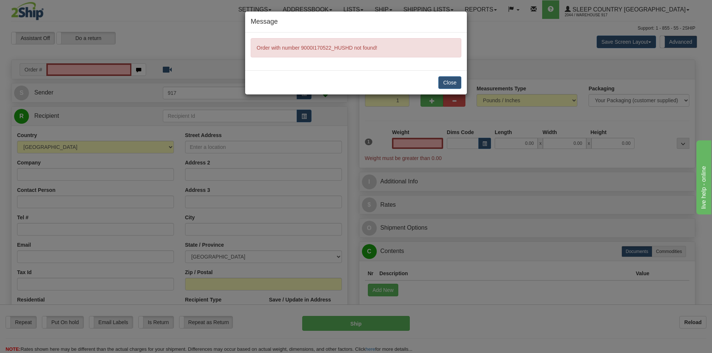
type input "0.00"
click at [443, 85] on button "Close" at bounding box center [449, 82] width 23 height 13
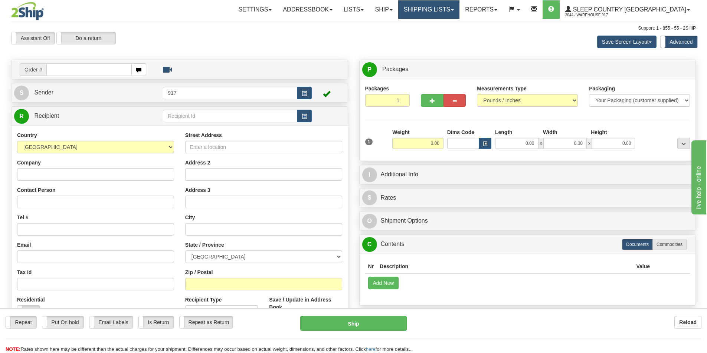
click at [459, 8] on link "Shipping lists" at bounding box center [428, 9] width 61 height 19
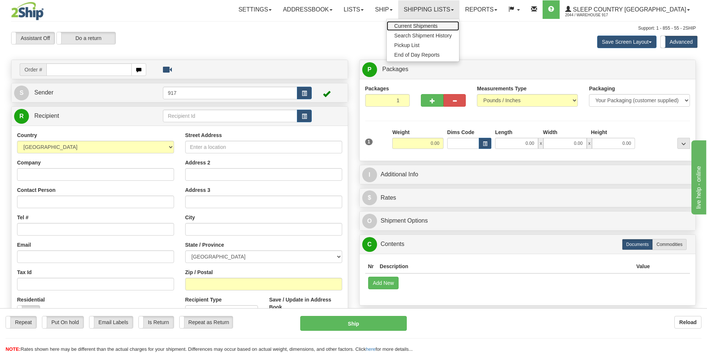
click at [437, 25] on span "Current Shipments" at bounding box center [415, 26] width 43 height 6
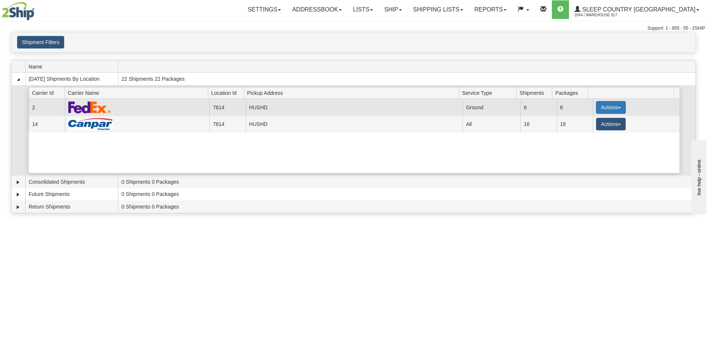
click at [602, 113] on button "Actions" at bounding box center [611, 107] width 30 height 13
click at [595, 132] on link "Close" at bounding box center [595, 131] width 59 height 10
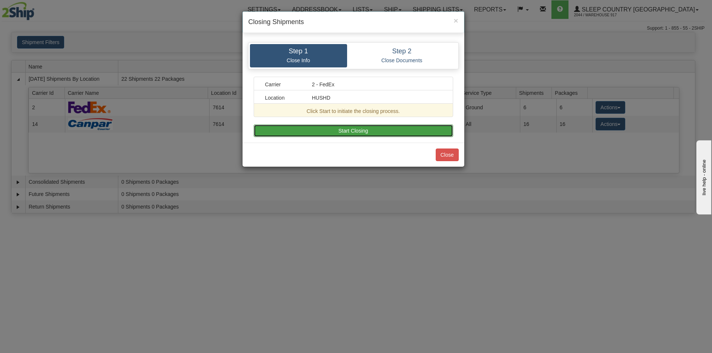
click at [390, 130] on button "Start Closing" at bounding box center [354, 131] width 200 height 13
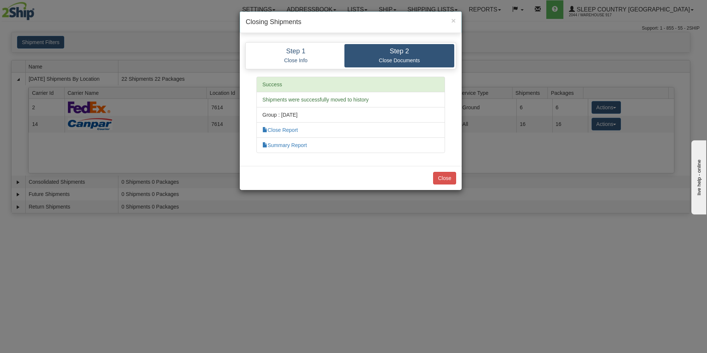
drag, startPoint x: 416, startPoint y: 176, endPoint x: 444, endPoint y: 175, distance: 28.2
click at [422, 176] on div "Close" at bounding box center [351, 178] width 222 height 24
click at [444, 175] on button "Close" at bounding box center [444, 178] width 23 height 13
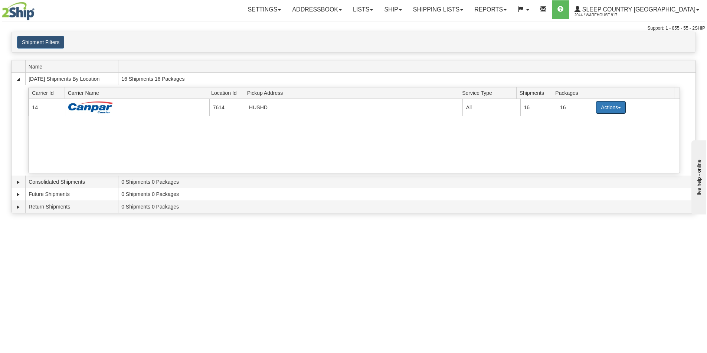
click at [603, 108] on button "Actions" at bounding box center [611, 107] width 30 height 13
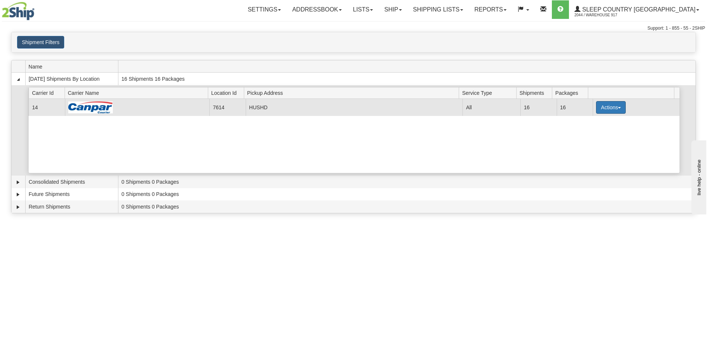
click at [607, 108] on button "Actions" at bounding box center [611, 107] width 30 height 13
click at [595, 130] on link "Close" at bounding box center [595, 131] width 59 height 10
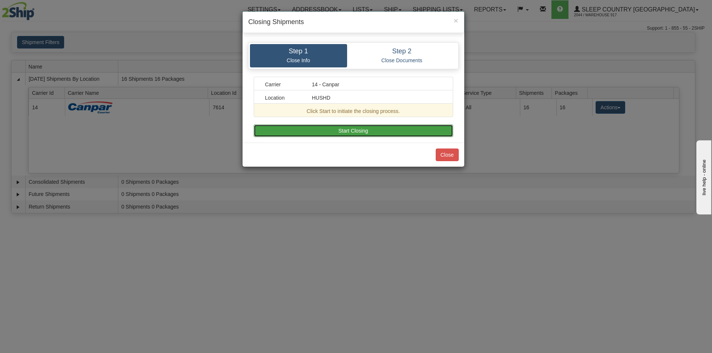
click at [420, 136] on button "Start Closing" at bounding box center [354, 131] width 200 height 13
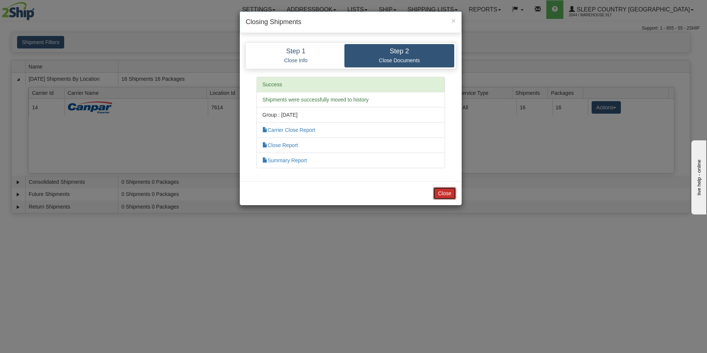
click at [437, 190] on button "Close" at bounding box center [444, 193] width 23 height 13
